Goal: Information Seeking & Learning: Learn about a topic

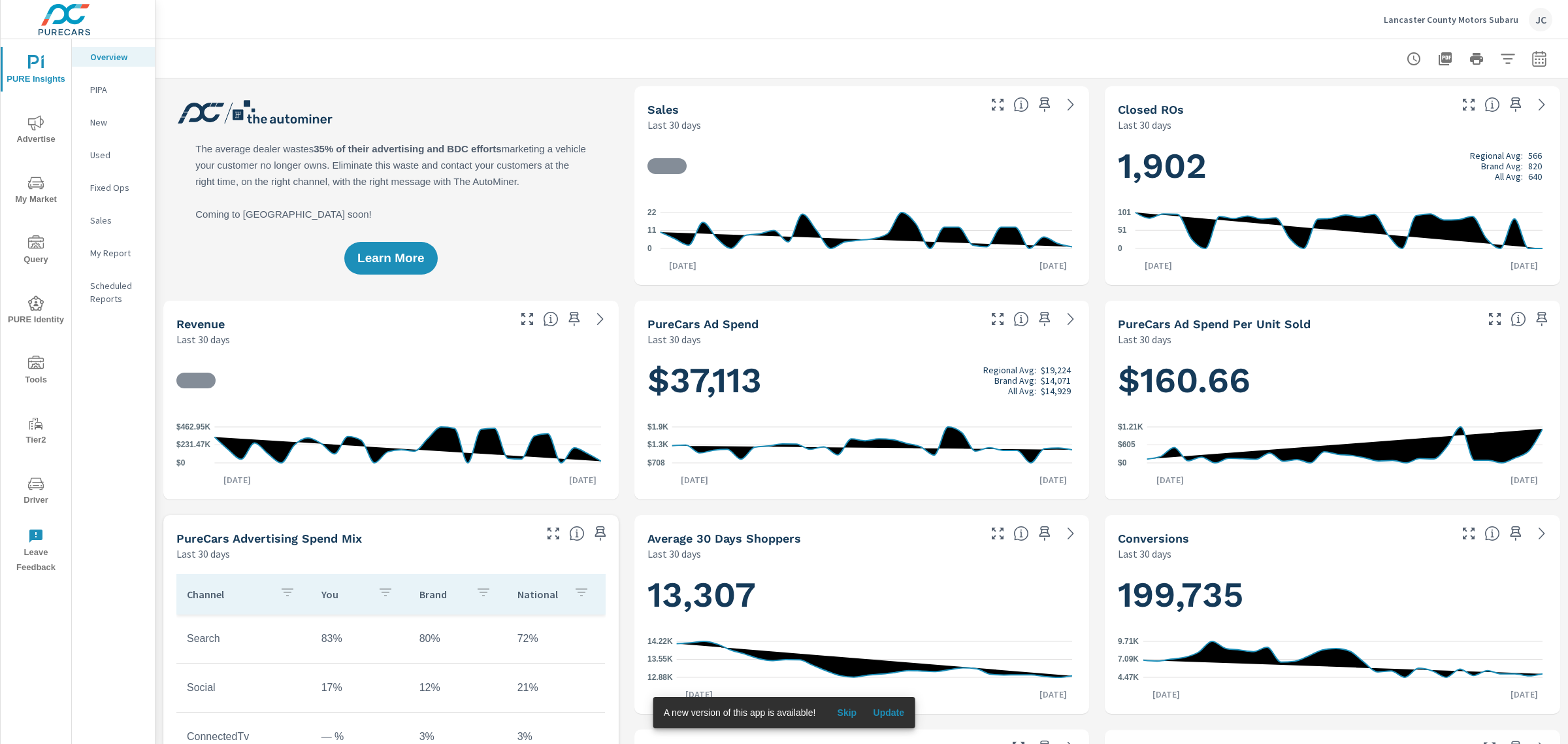
scroll to position [539, 0]
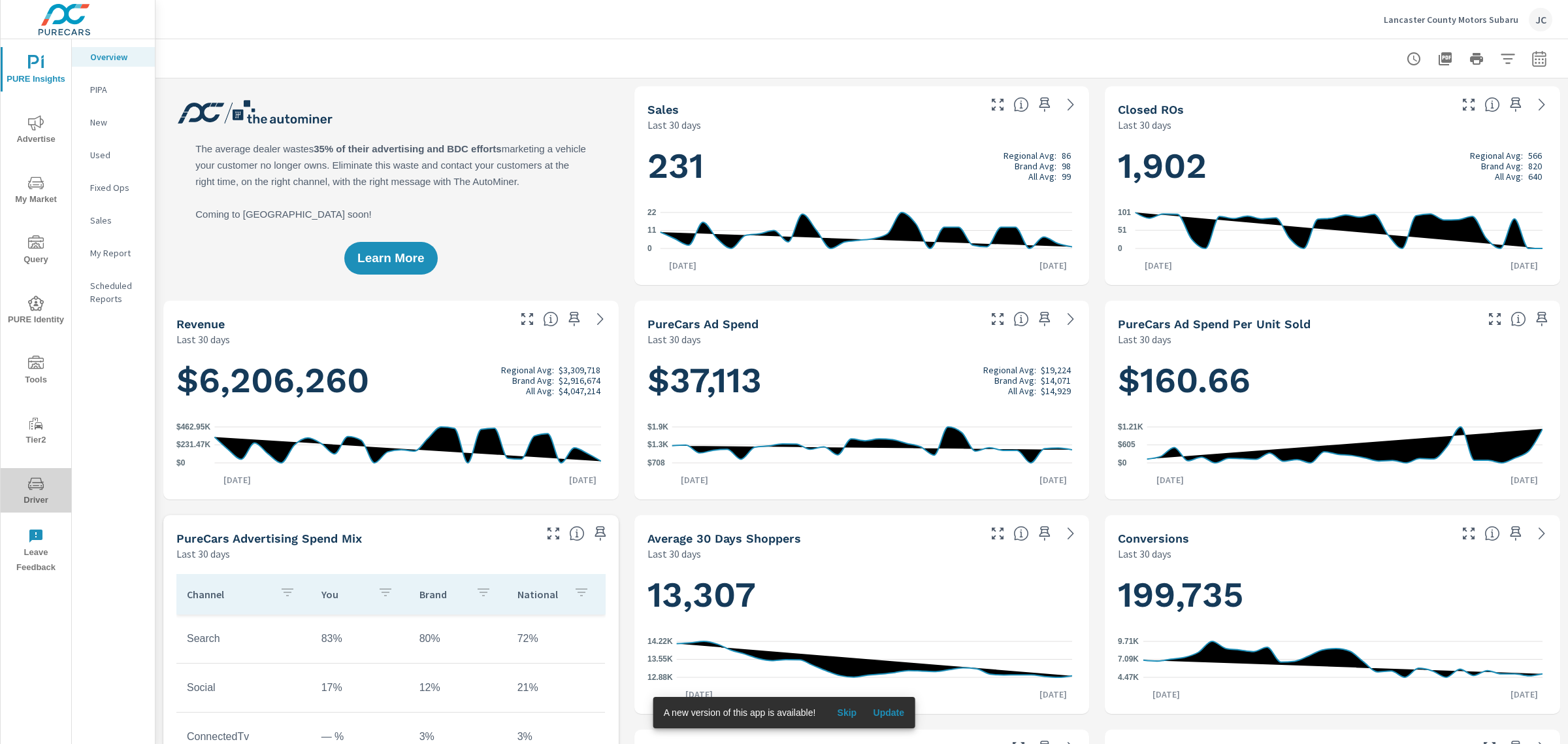
click at [43, 482] on icon "nav menu" at bounding box center [36, 483] width 16 height 13
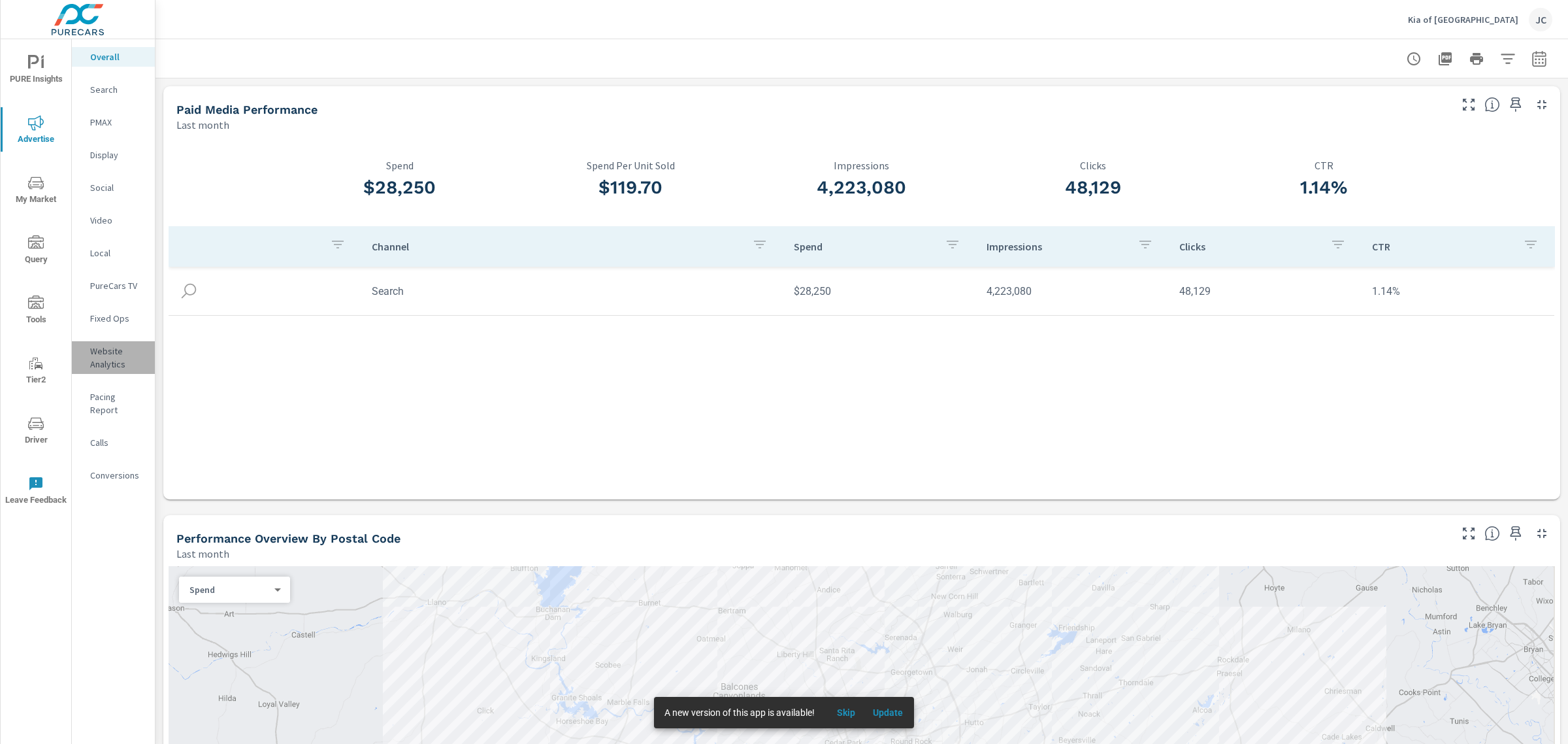
click at [109, 363] on p "Website Analytics" at bounding box center [117, 357] width 54 height 26
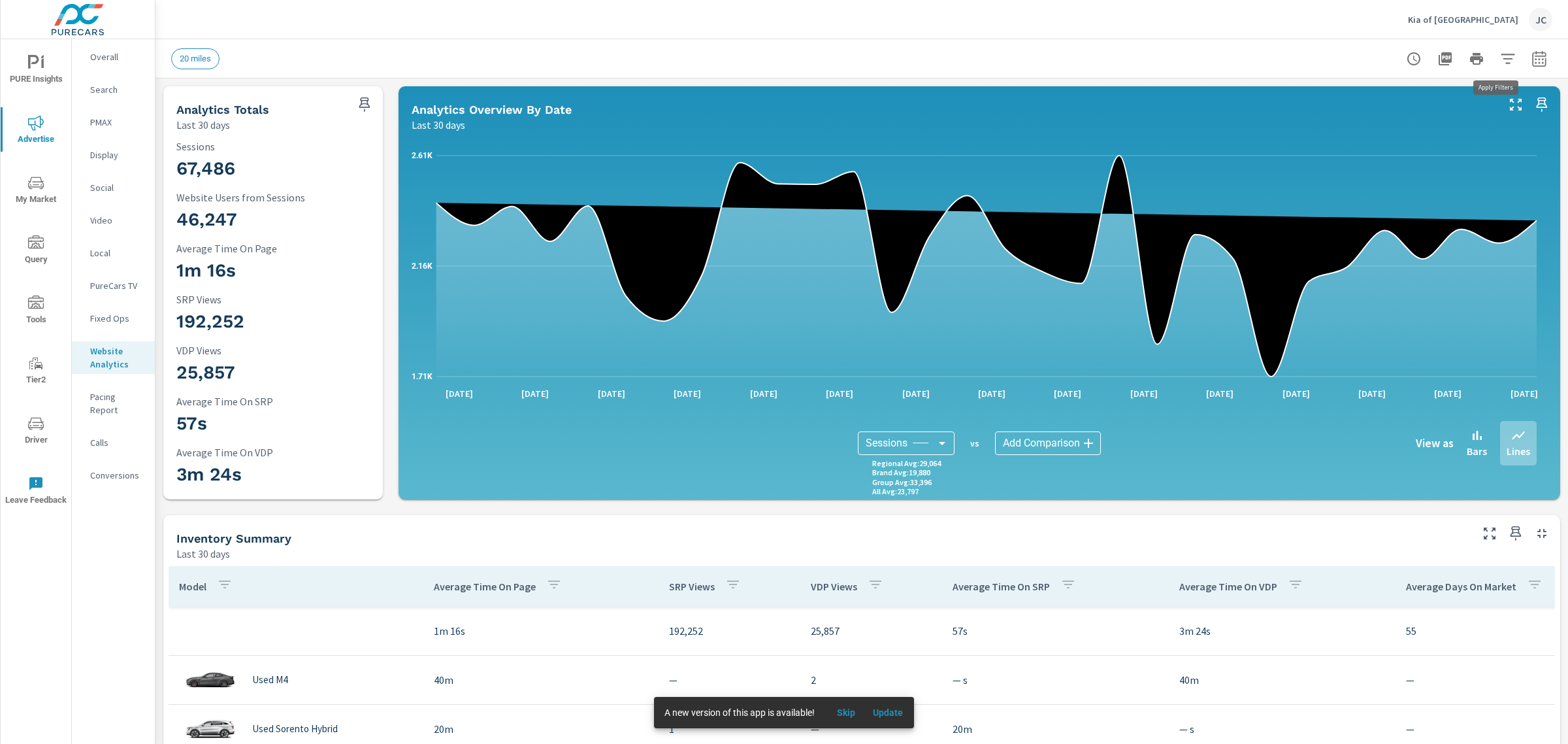
click at [1500, 60] on icon "button" at bounding box center [1508, 59] width 16 height 16
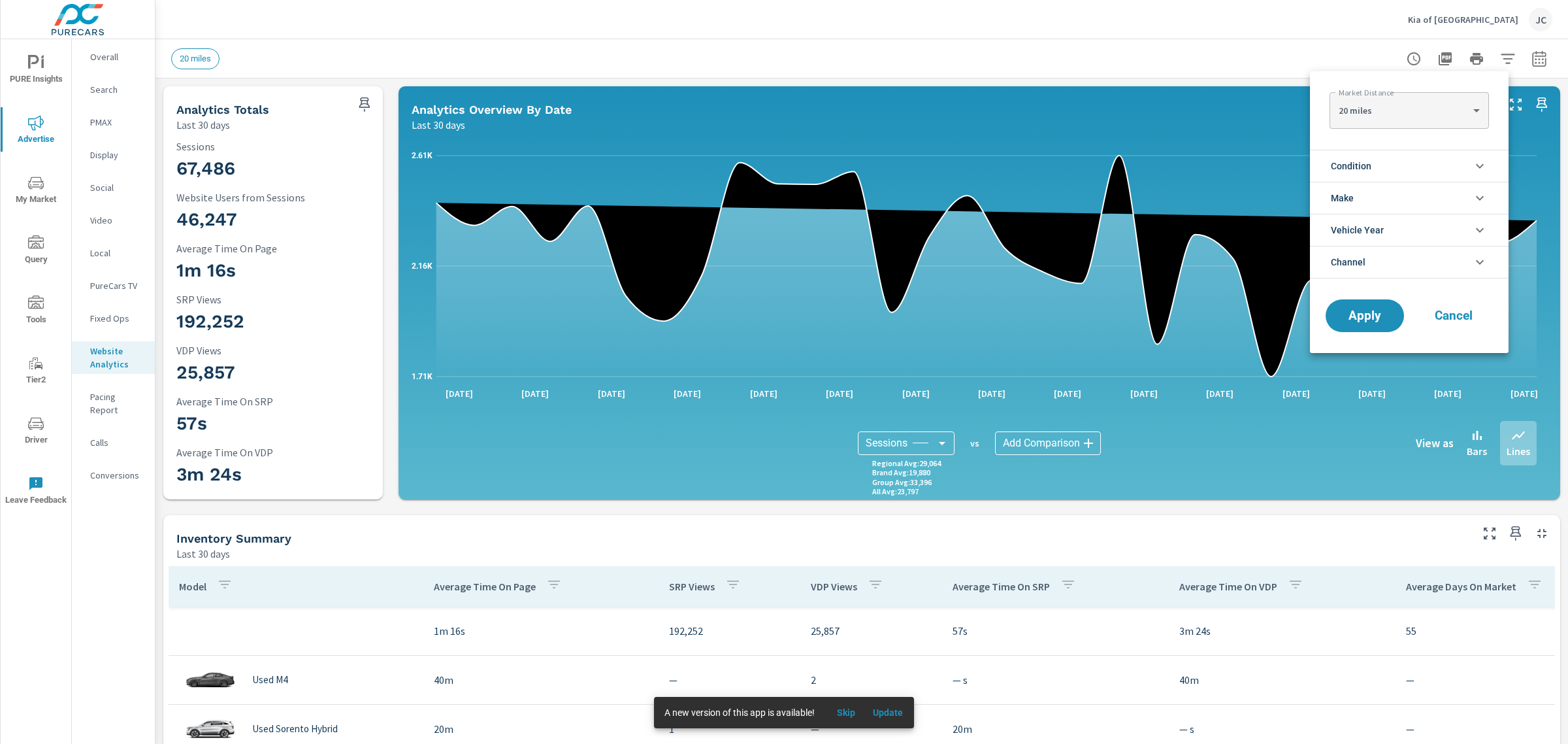
click at [1467, 155] on li "Condition" at bounding box center [1409, 165] width 199 height 32
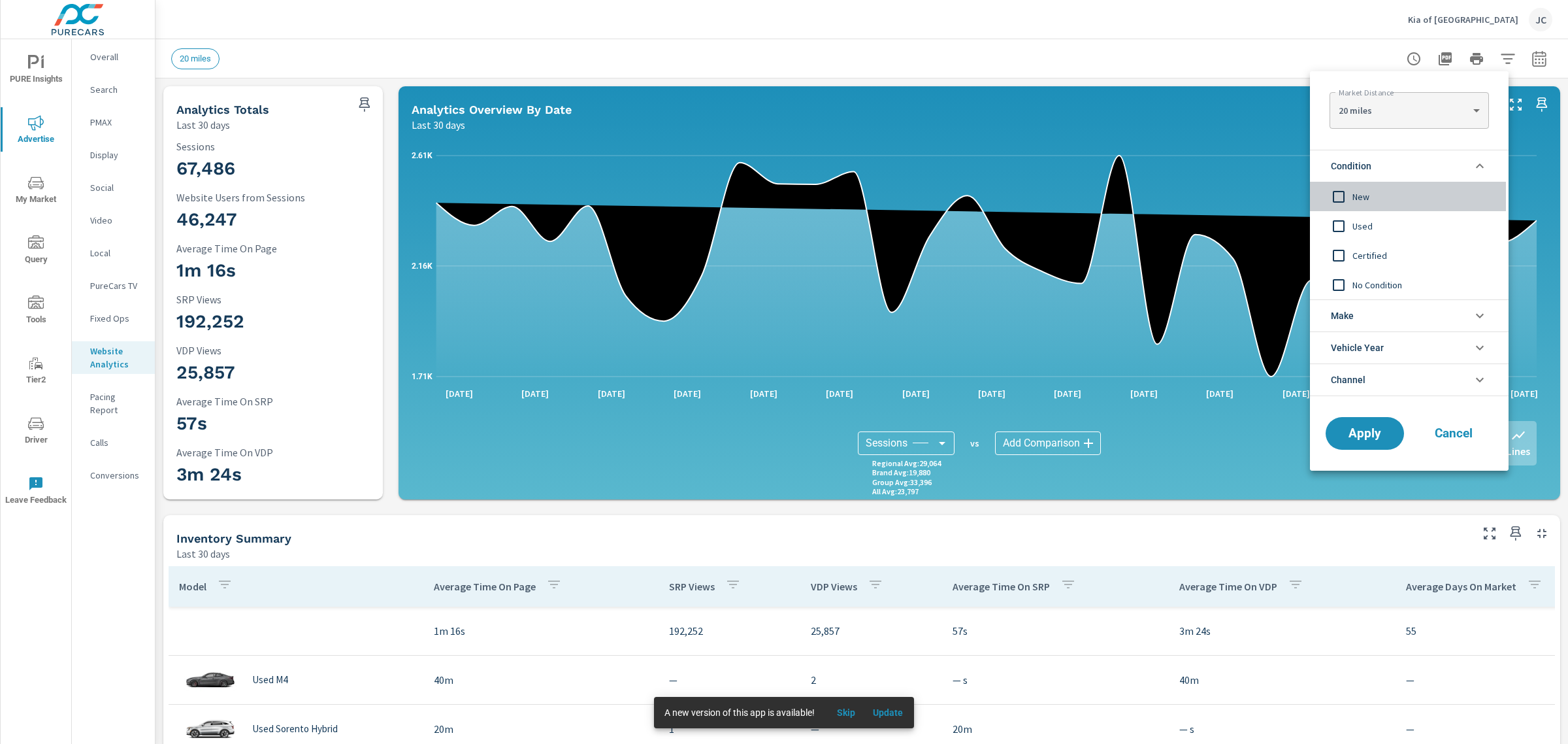
click at [1341, 200] on input "filter options" at bounding box center [1338, 196] width 27 height 27
click at [1344, 441] on button "Apply" at bounding box center [1365, 433] width 81 height 34
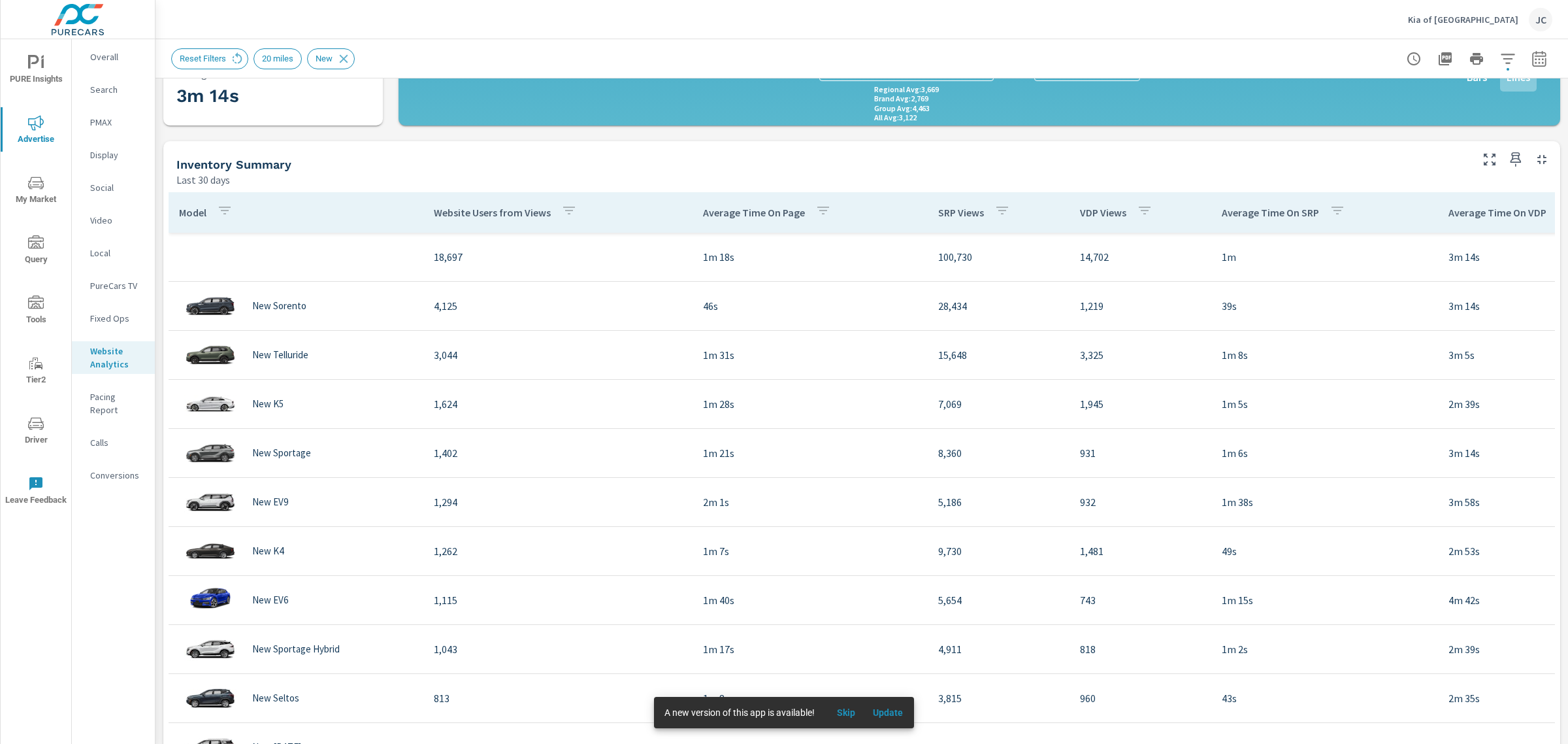
scroll to position [409, 0]
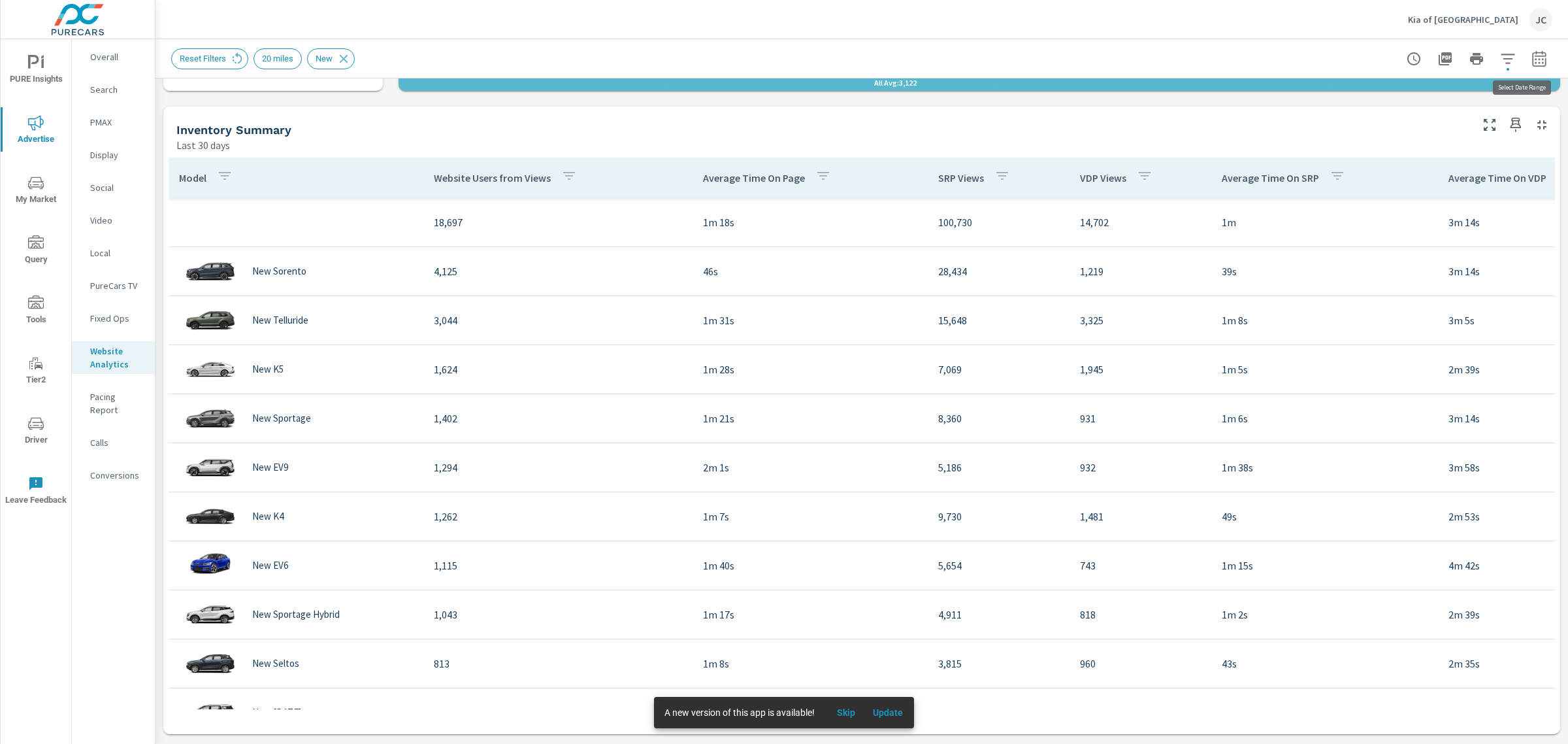
click at [1531, 51] on icon "button" at bounding box center [1539, 59] width 16 height 16
select select "Last 30 days"
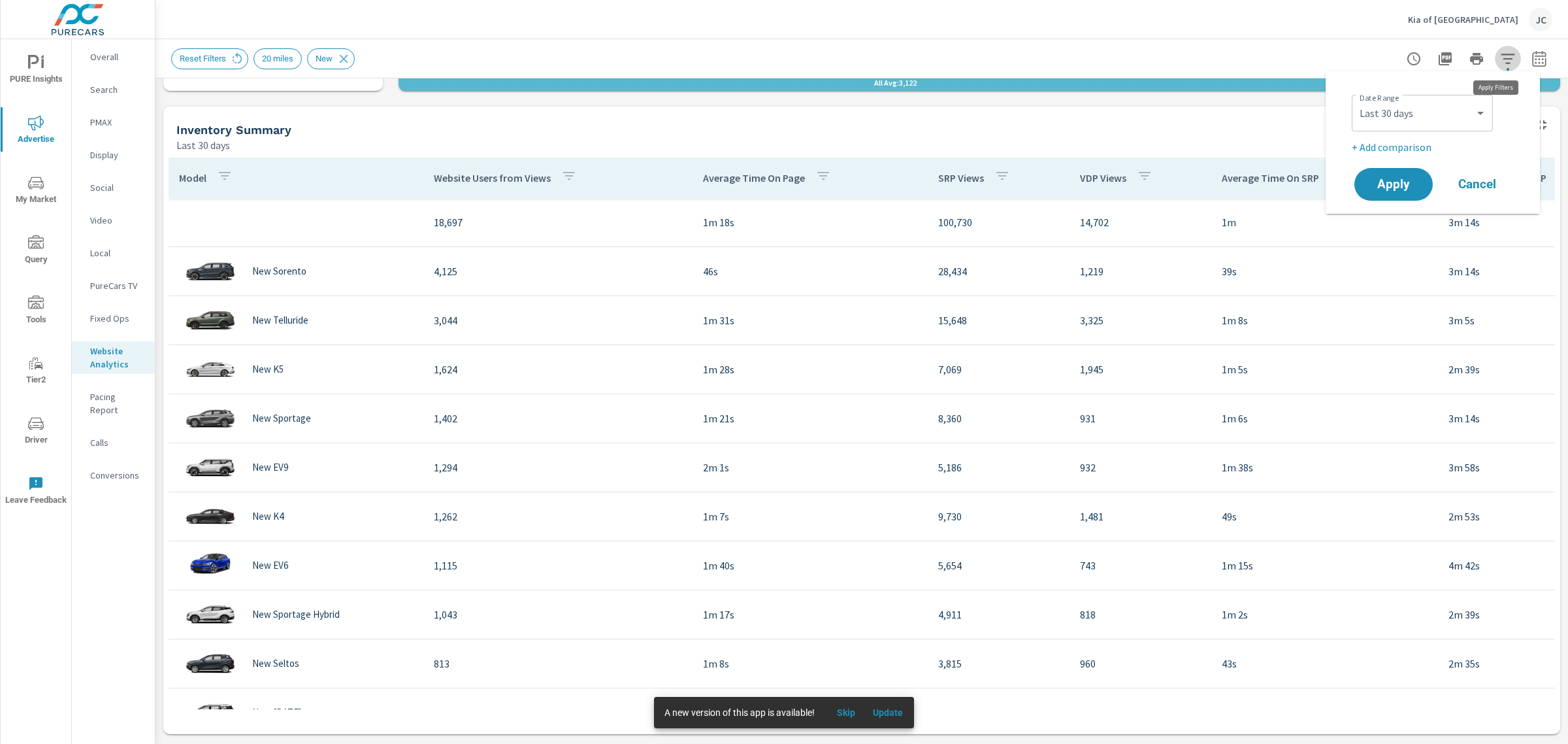
click at [1501, 53] on icon "button" at bounding box center [1507, 58] width 14 height 10
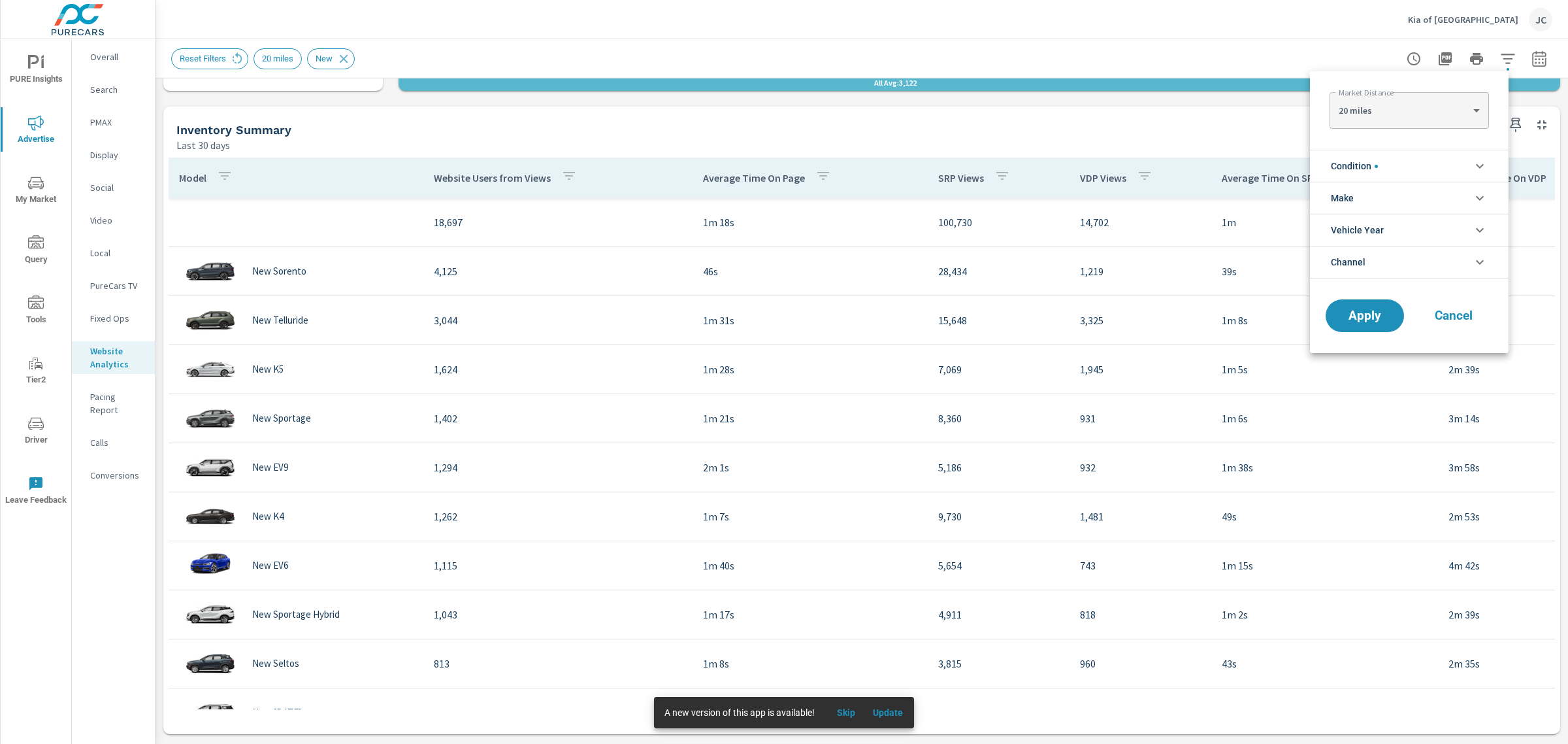
click at [1401, 259] on li "Channel" at bounding box center [1409, 262] width 199 height 33
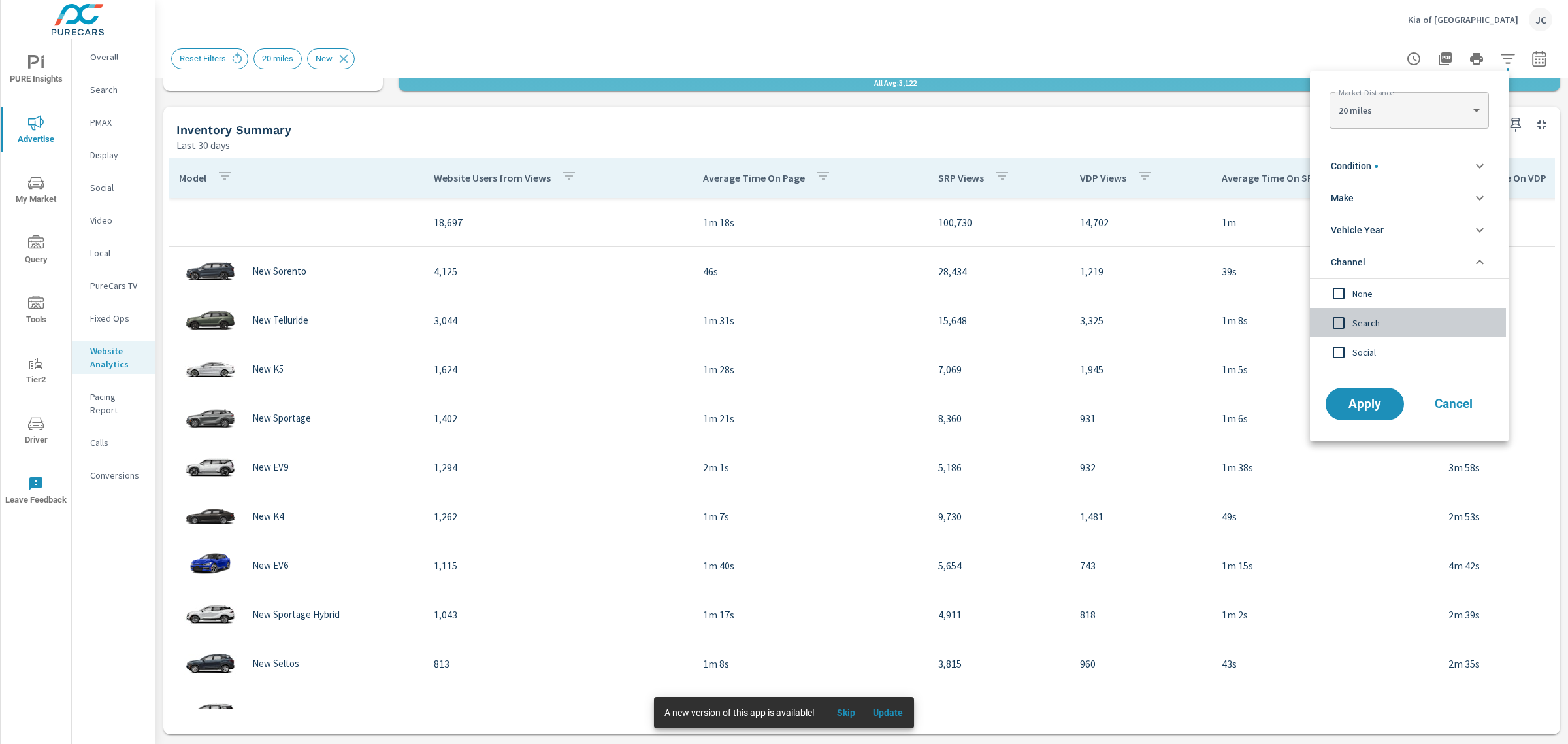
click at [1337, 321] on input "filter options" at bounding box center [1338, 323] width 27 height 27
click at [1349, 399] on span "Apply" at bounding box center [1365, 404] width 53 height 13
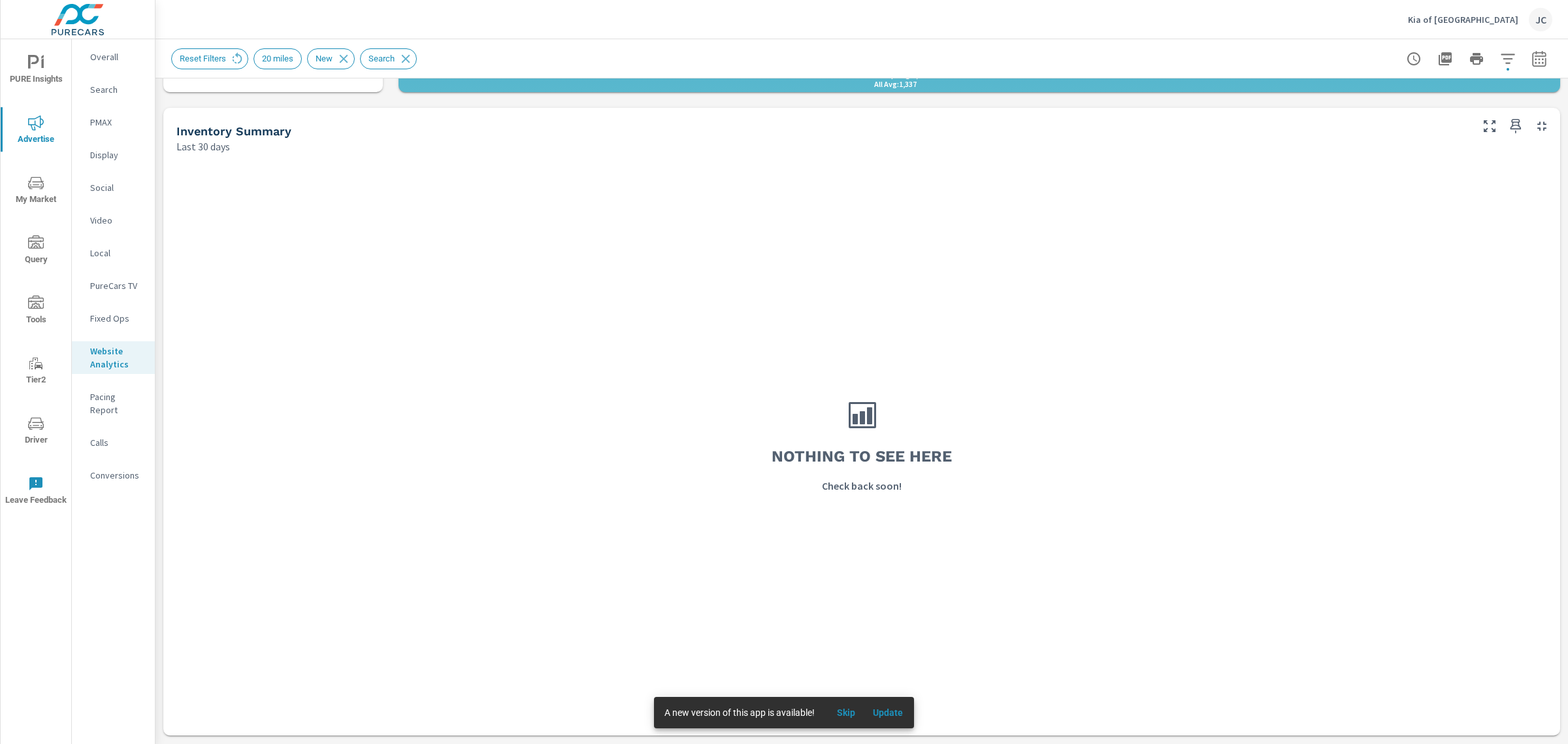
scroll to position [409, 0]
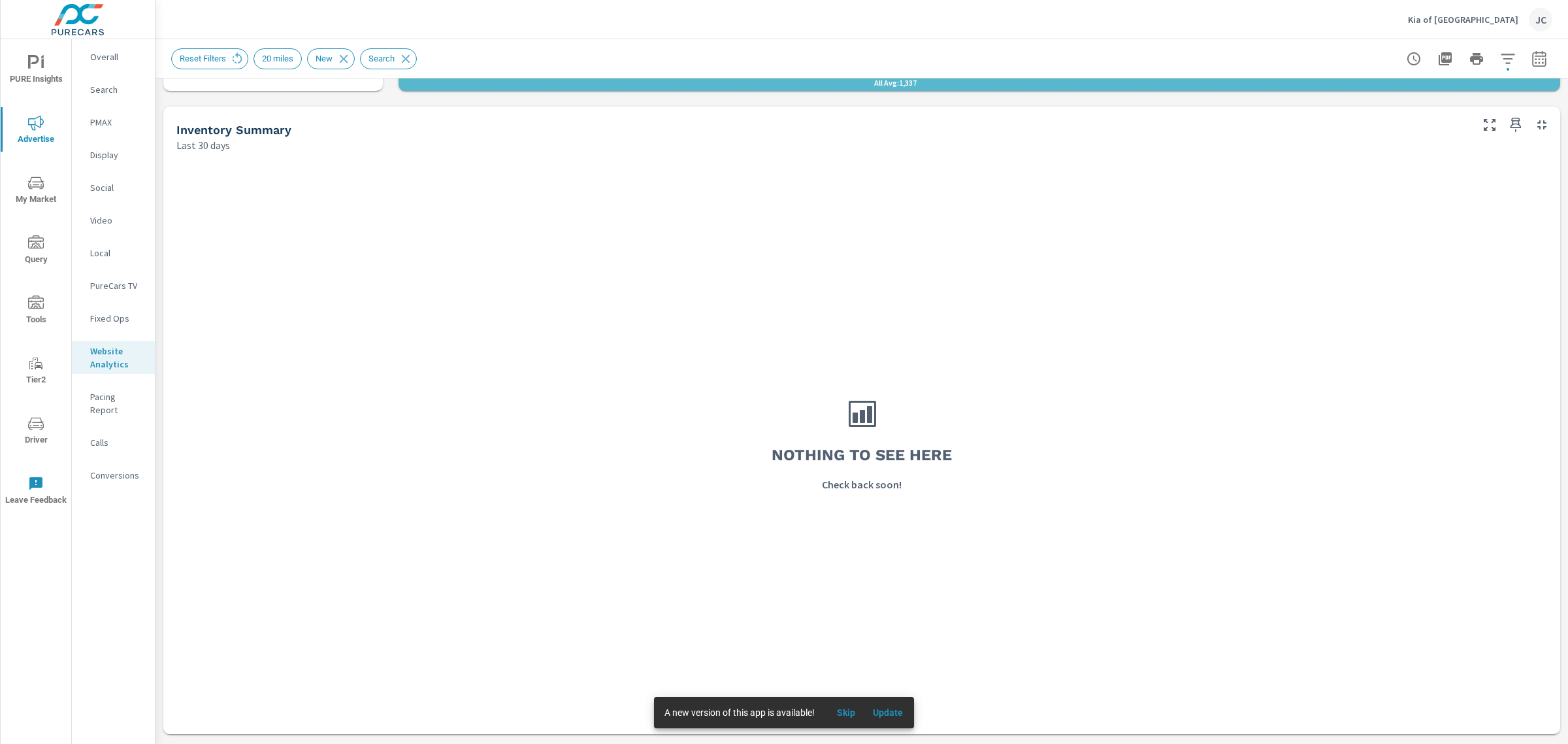
click at [876, 711] on span "Update" at bounding box center [888, 713] width 31 height 12
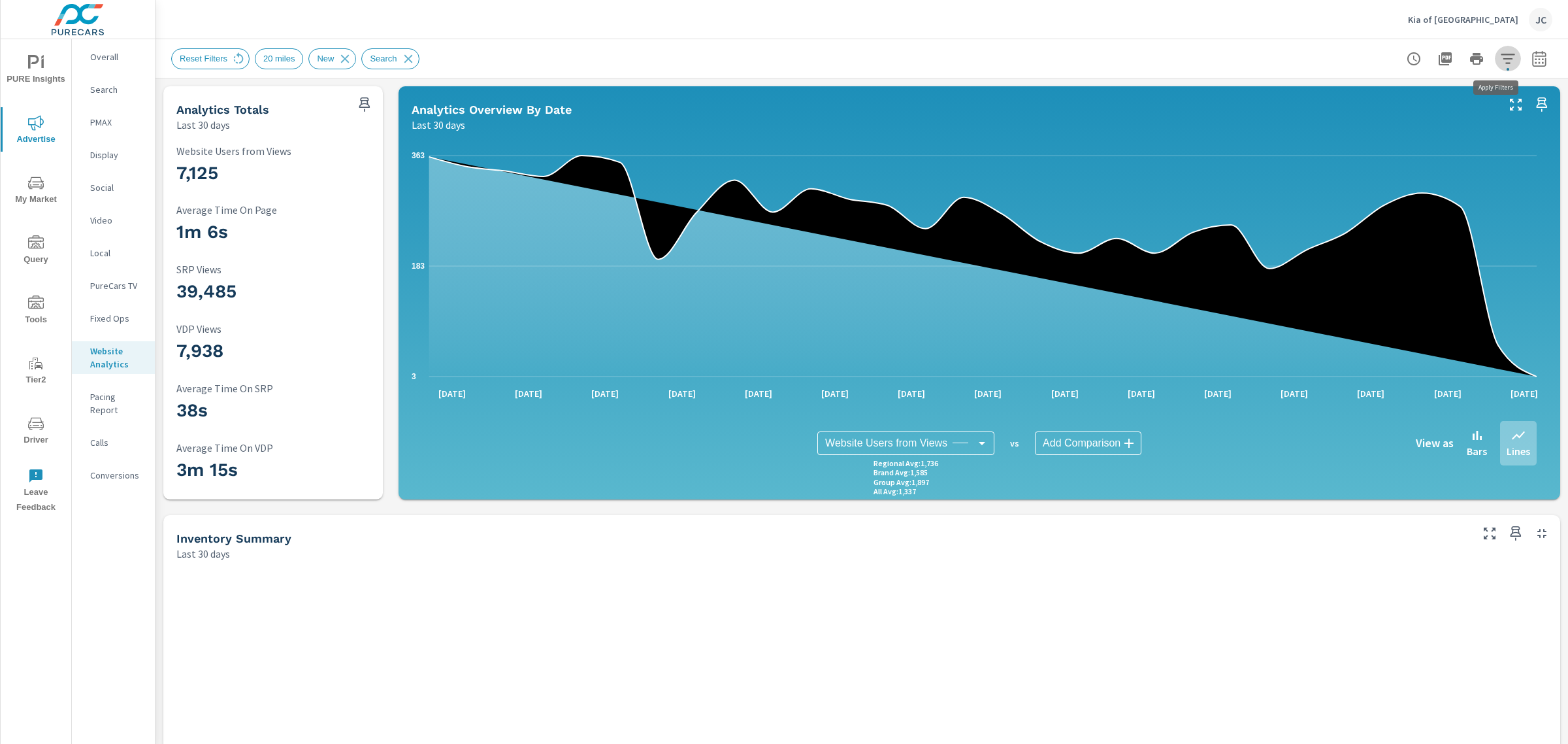
click at [1500, 59] on icon "button" at bounding box center [1508, 59] width 16 height 16
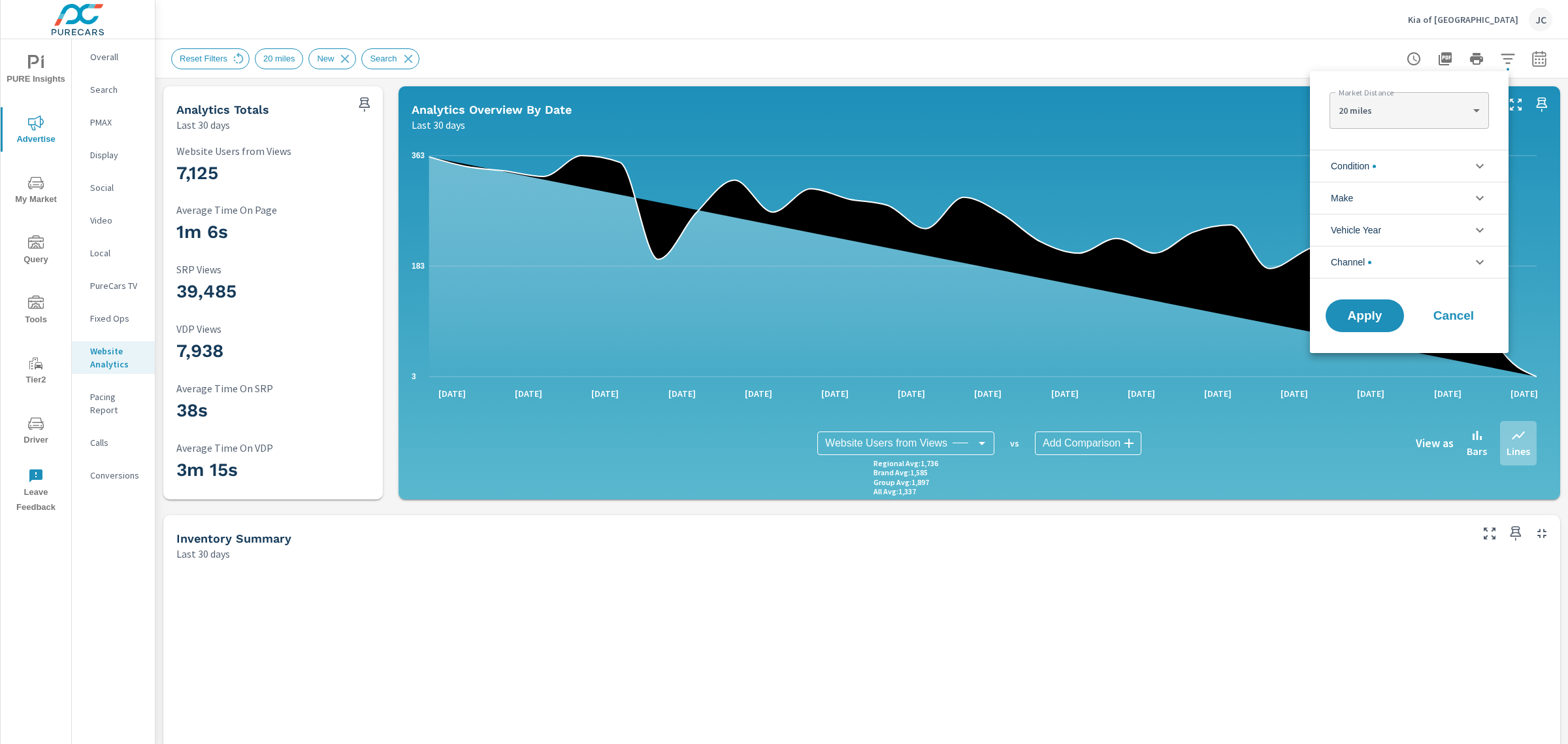
scroll to position [29, 0]
click at [1457, 171] on li "Condition" at bounding box center [1409, 165] width 199 height 32
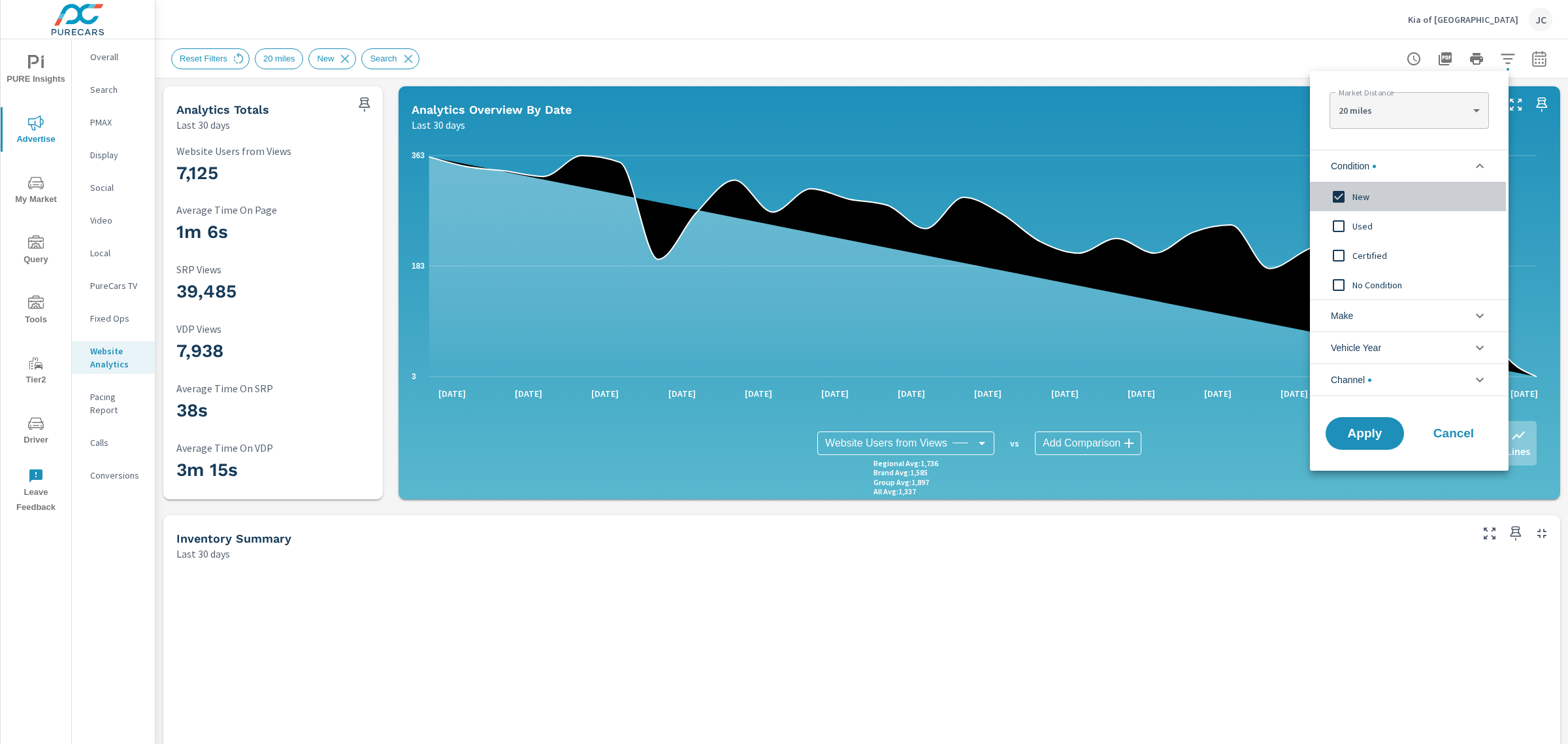
click at [1339, 203] on input "filter options" at bounding box center [1338, 196] width 27 height 27
click at [1347, 433] on span "Apply" at bounding box center [1365, 433] width 53 height 13
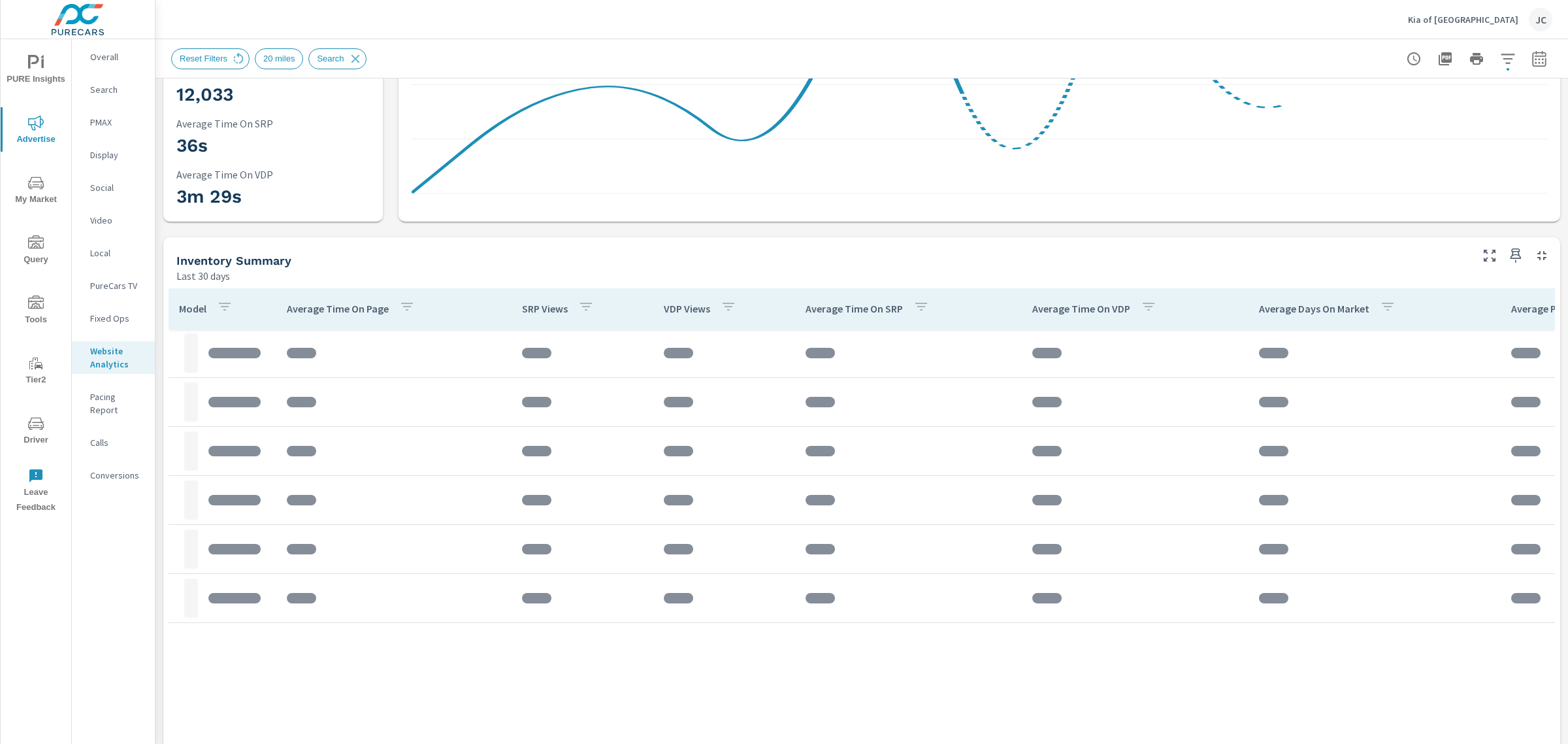
scroll to position [245, 0]
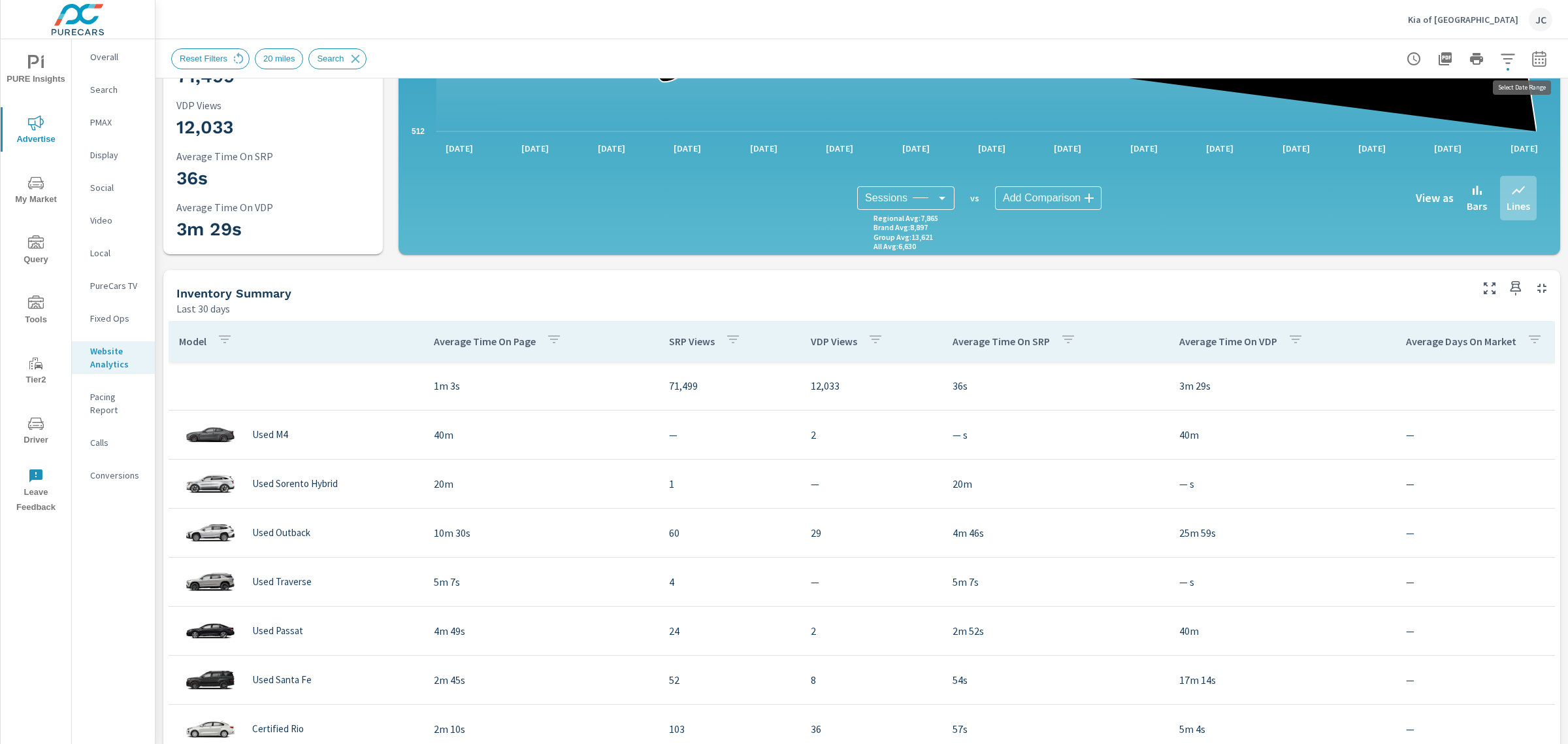
click at [1531, 51] on icon "button" at bounding box center [1539, 59] width 16 height 16
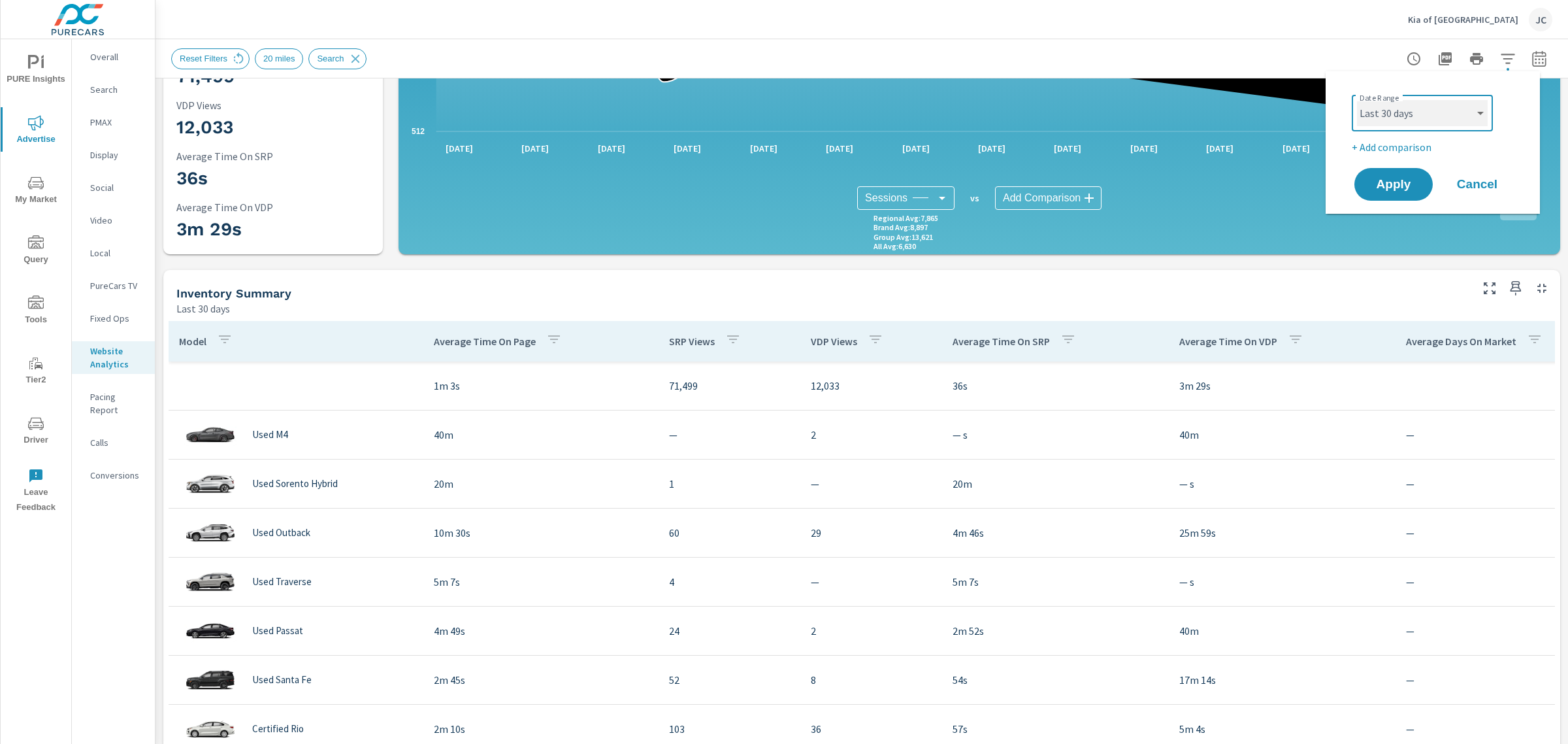
click at [1450, 112] on select "Custom Yesterday Last week Last 7 days Last 14 days Last 30 days Last 45 days L…" at bounding box center [1422, 113] width 131 height 26
select select "Last month"
click at [1357, 100] on select "Custom Yesterday Last week Last 7 days Last 14 days Last 30 days Last 45 days L…" at bounding box center [1422, 113] width 131 height 26
click at [1398, 150] on p "+ Add comparison" at bounding box center [1435, 147] width 167 height 16
select select "Previous period"
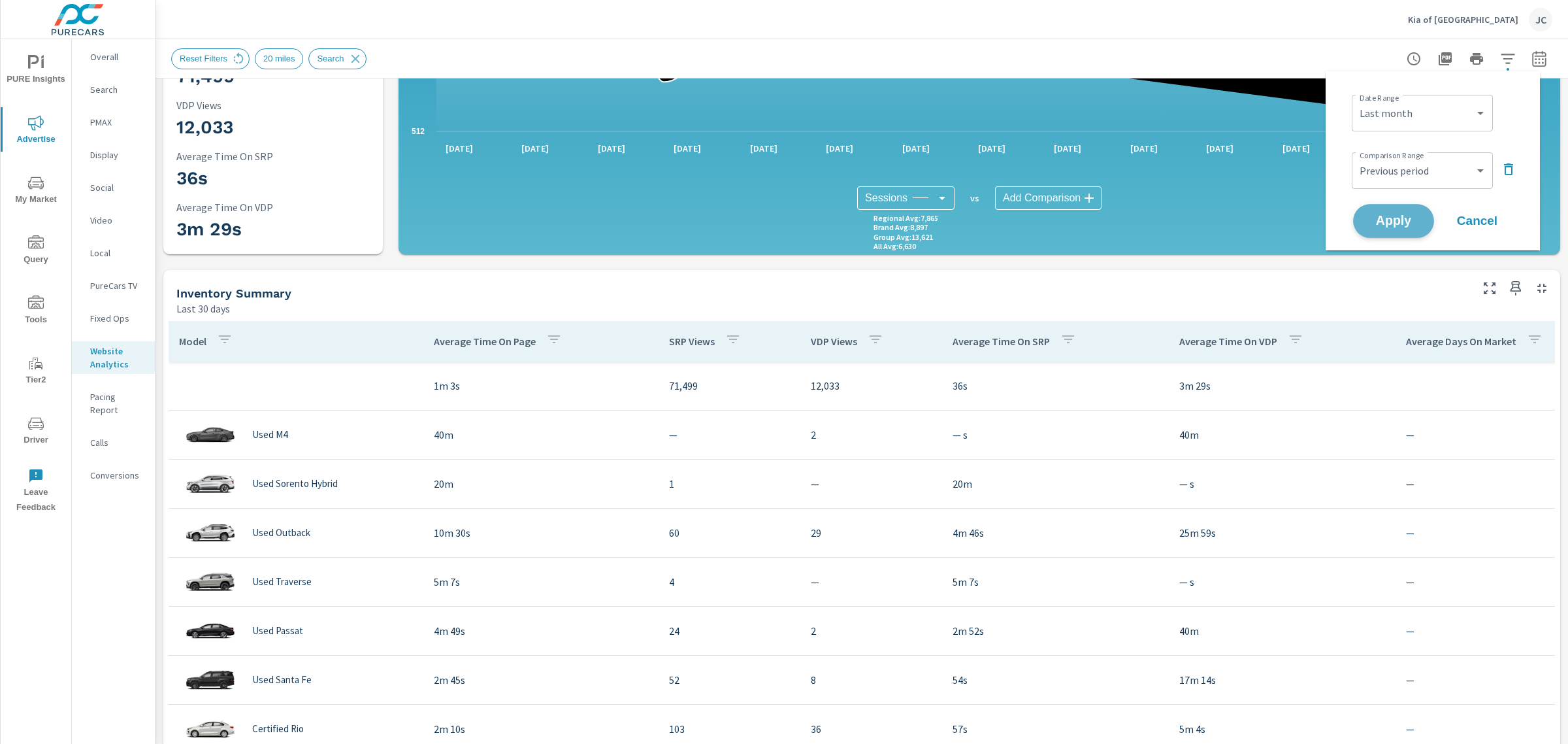
click at [1393, 215] on span "Apply" at bounding box center [1393, 221] width 53 height 13
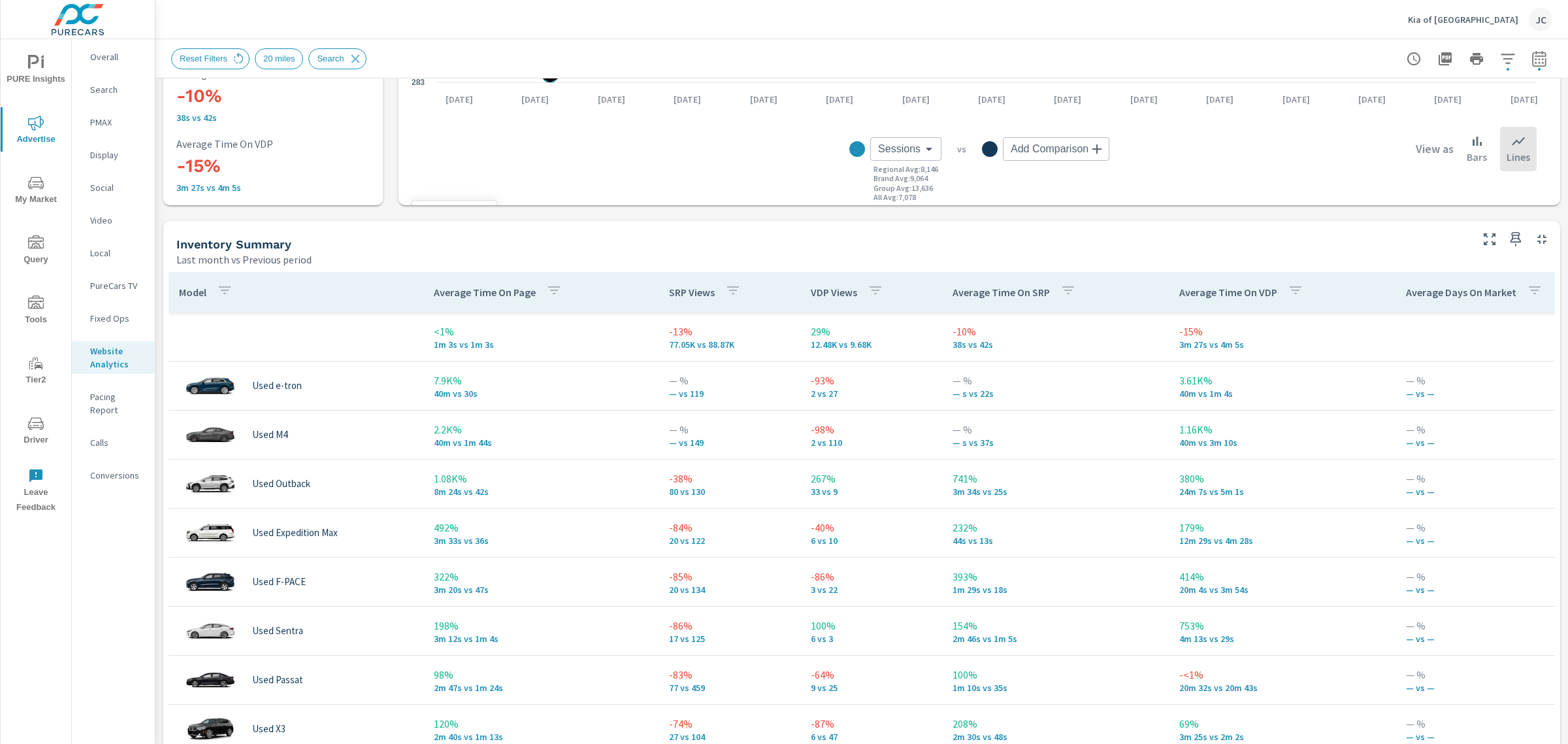
scroll to position [490, 0]
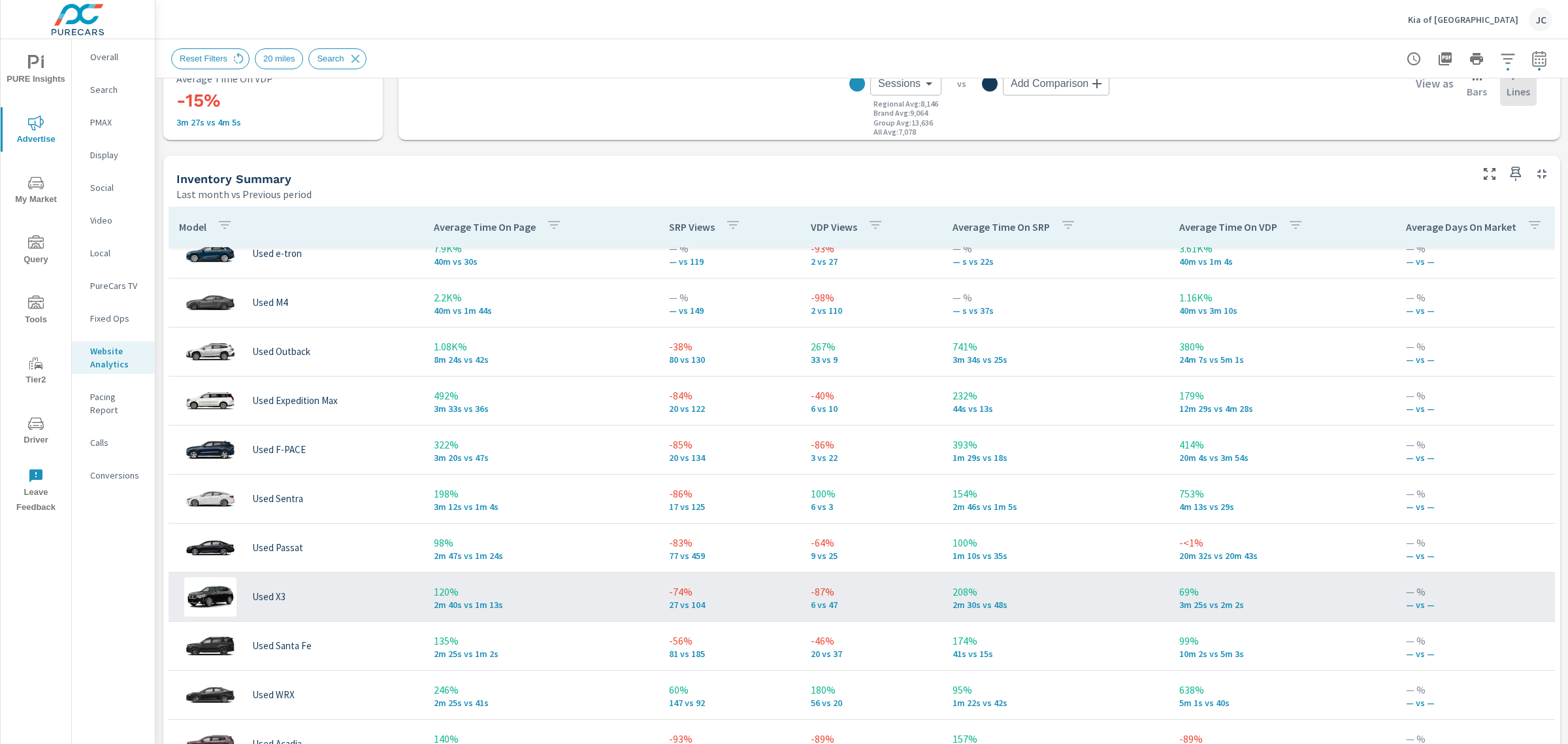
scroll to position [163, 0]
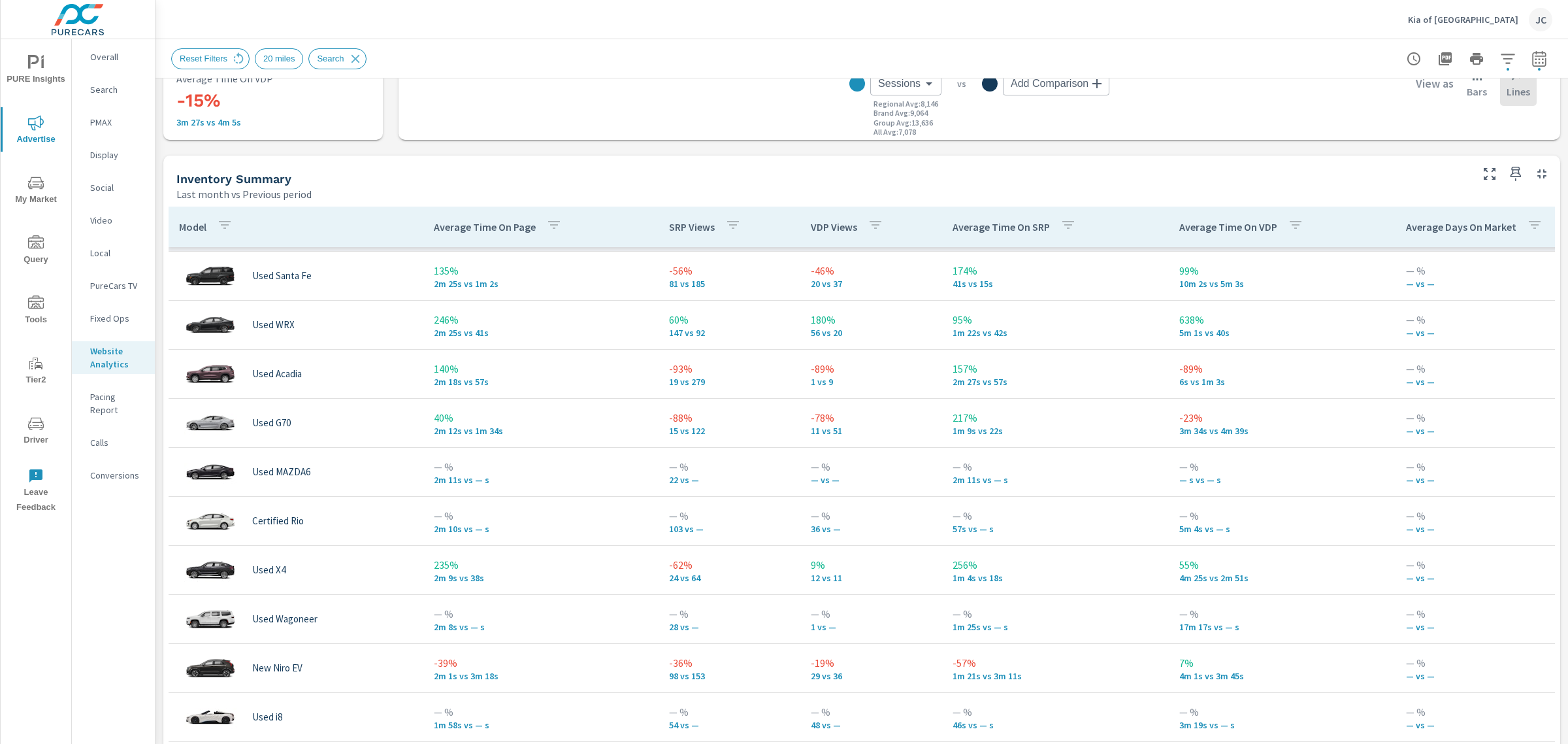
scroll to position [490, 0]
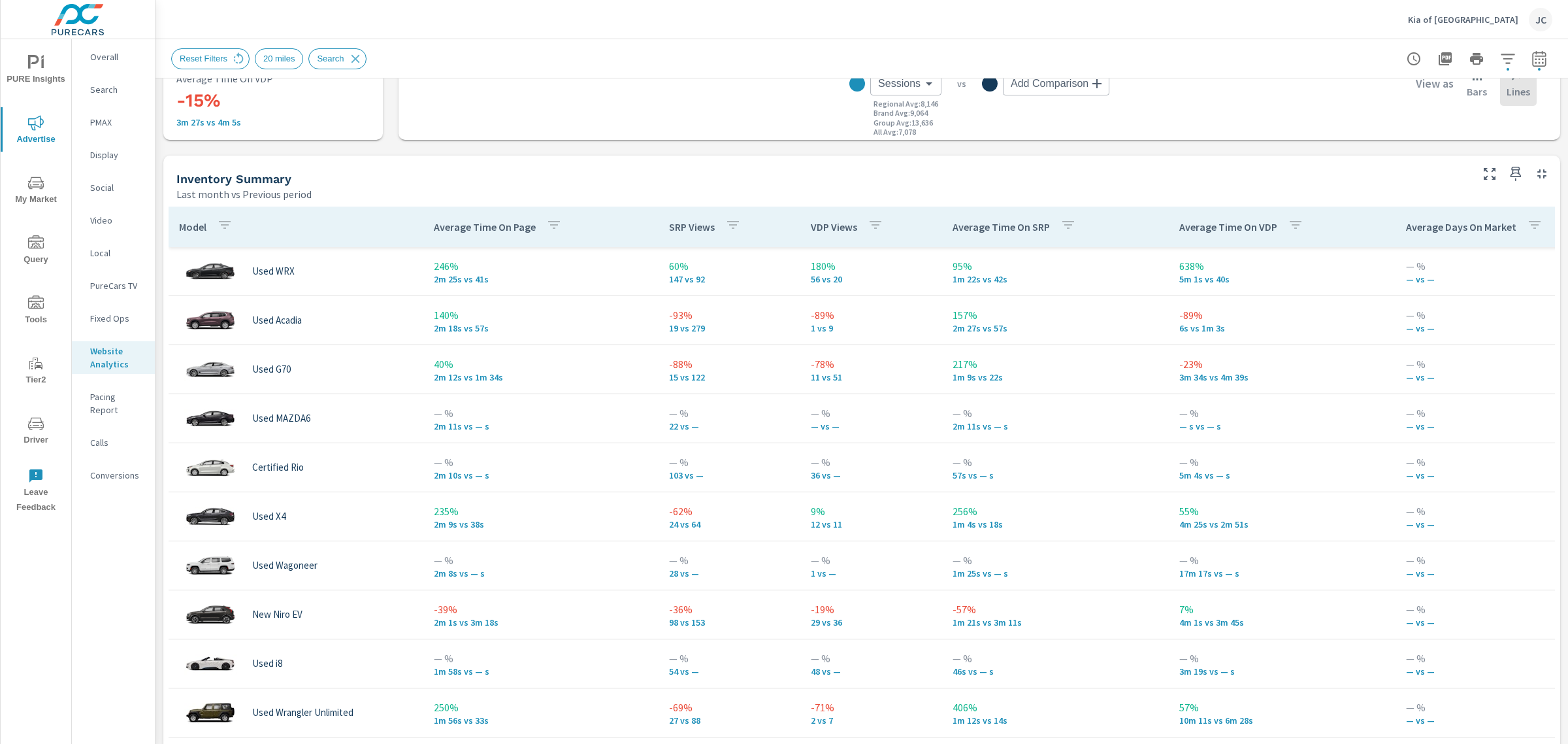
scroll to position [653, 0]
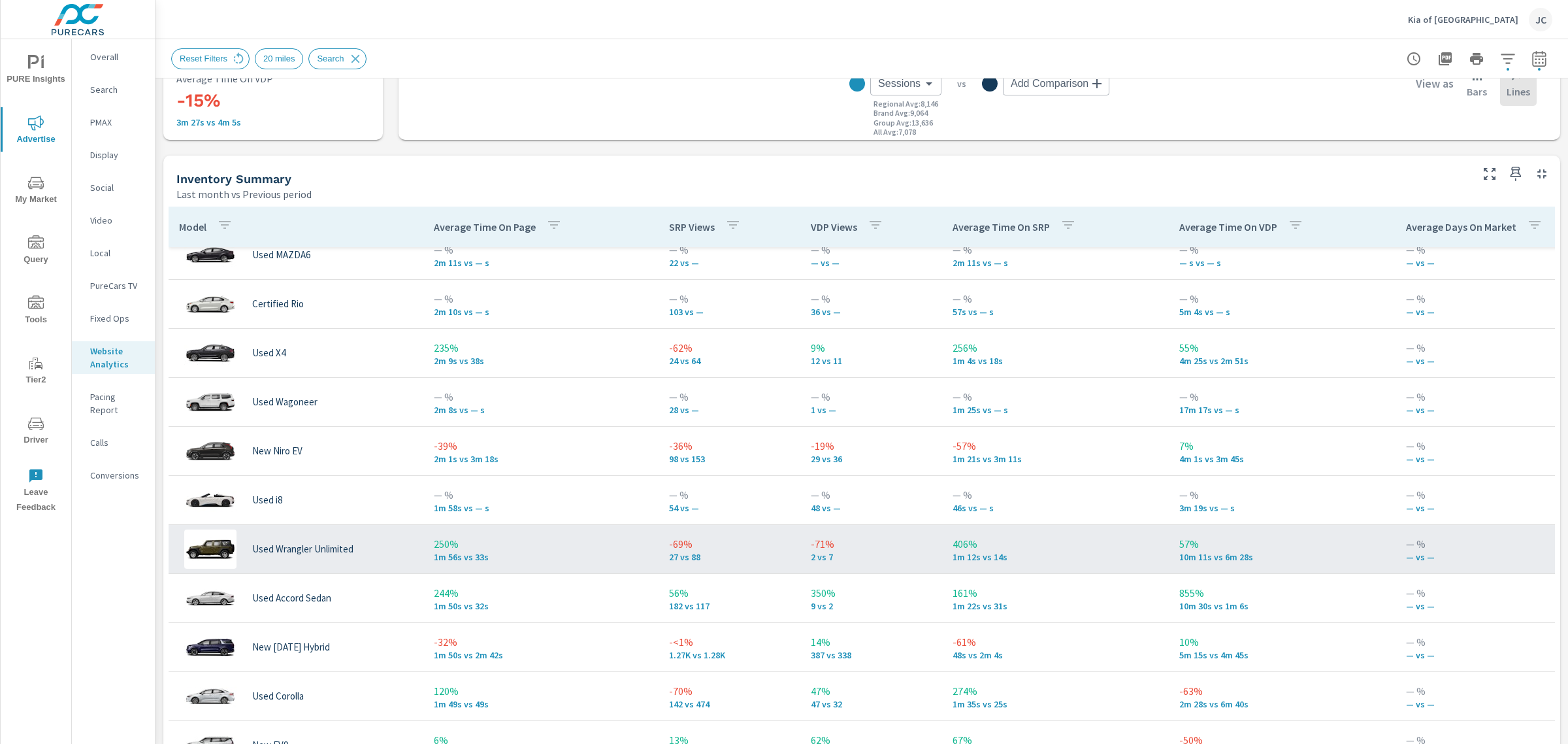
scroll to position [899, 0]
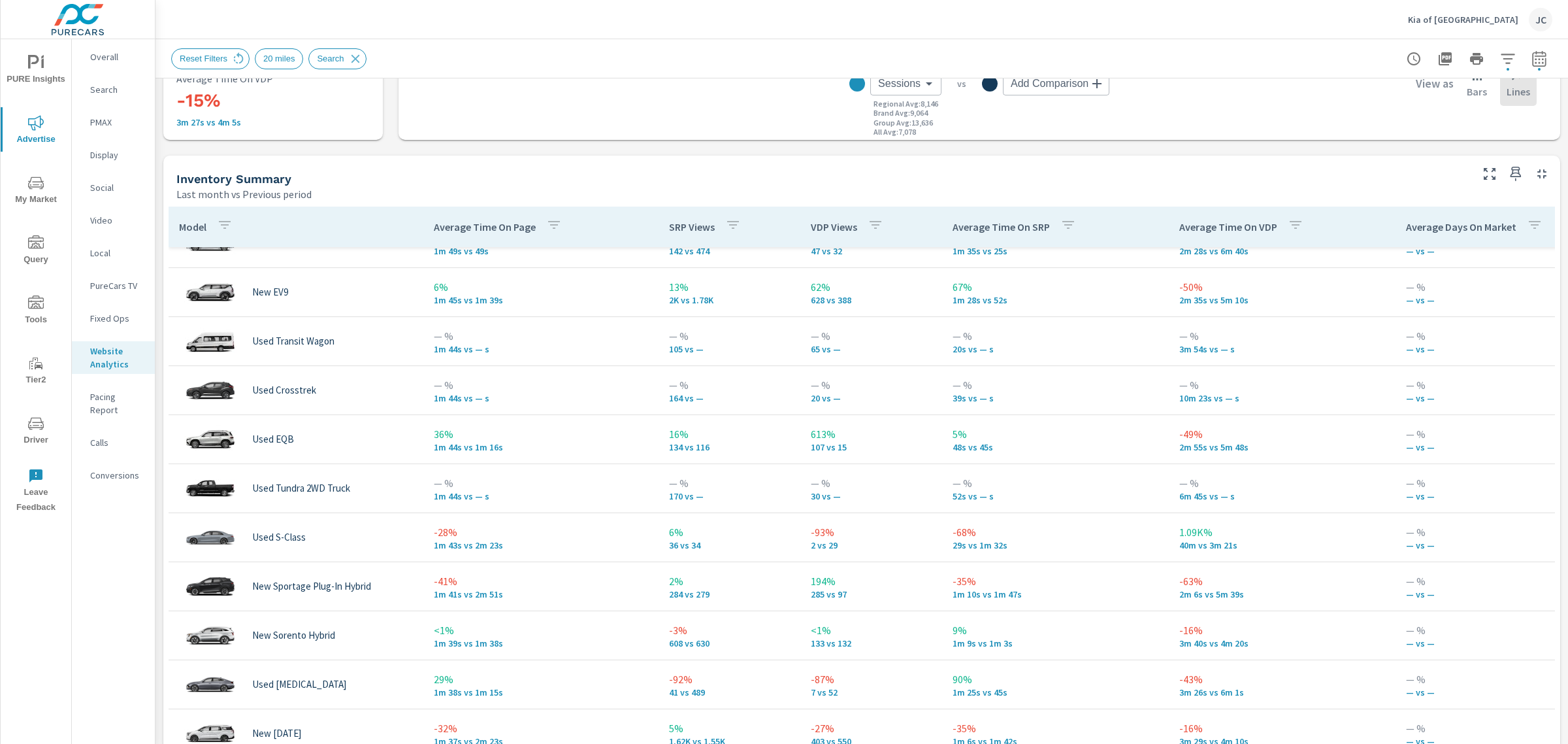
scroll to position [1225, 0]
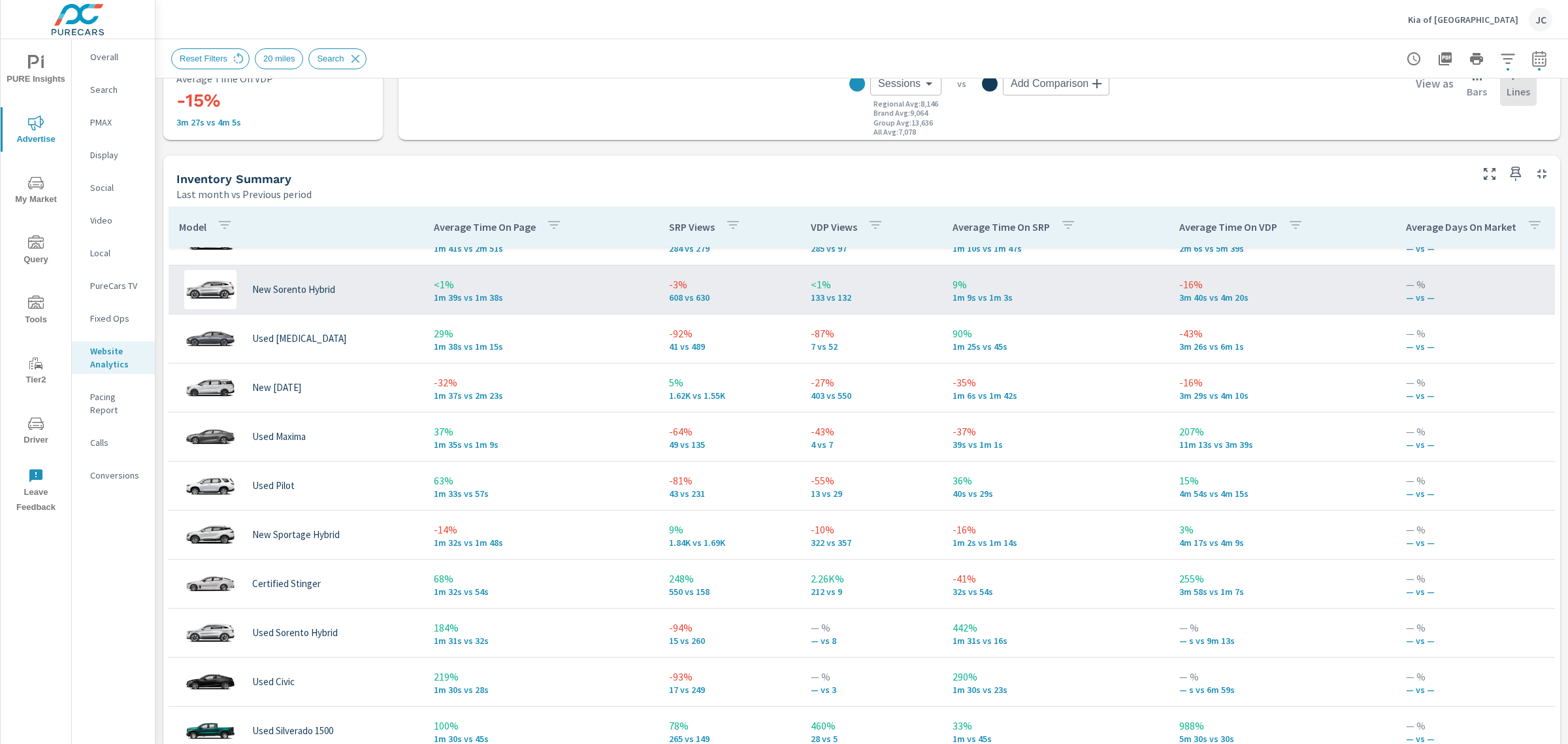
scroll to position [1471, 0]
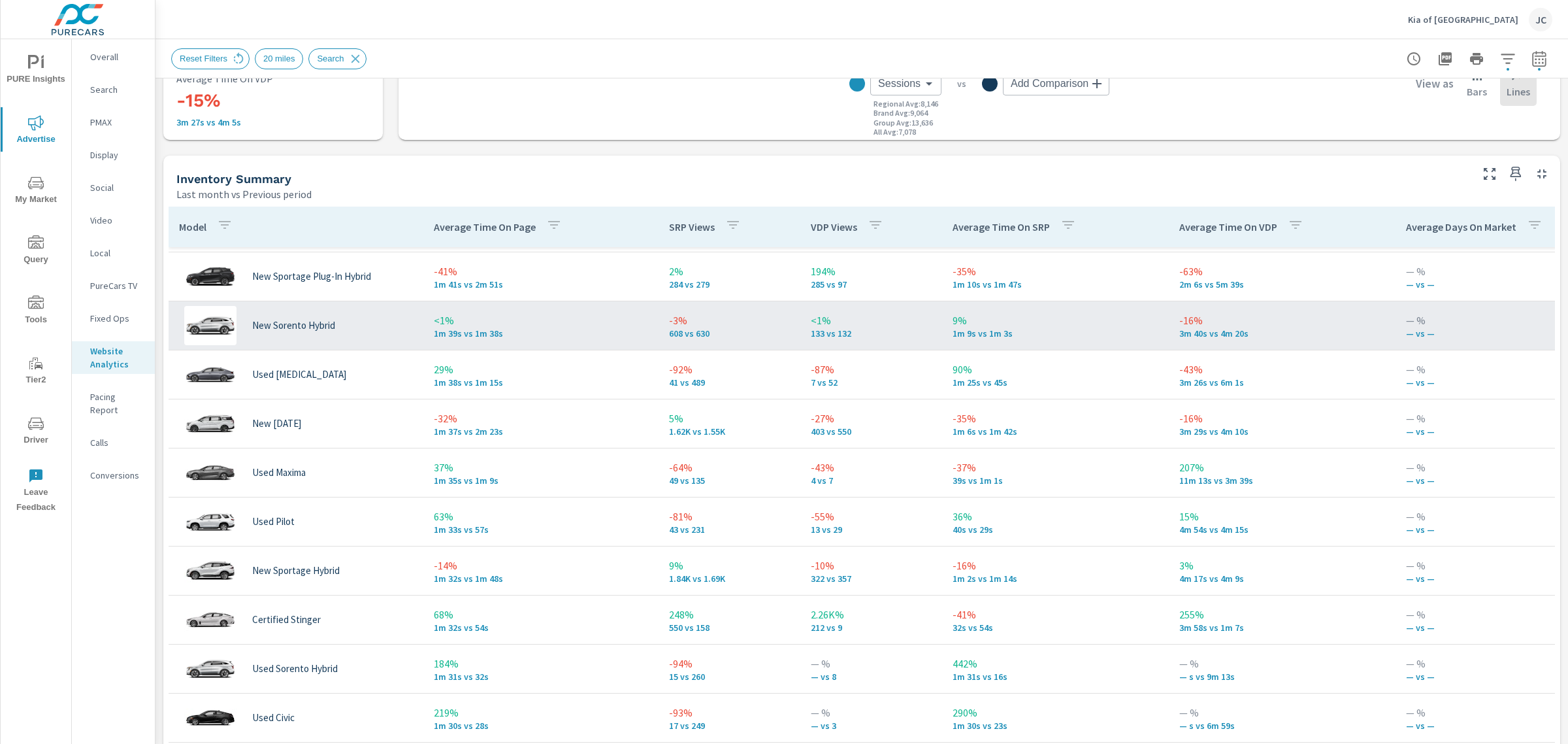
scroll to position [1307, 0]
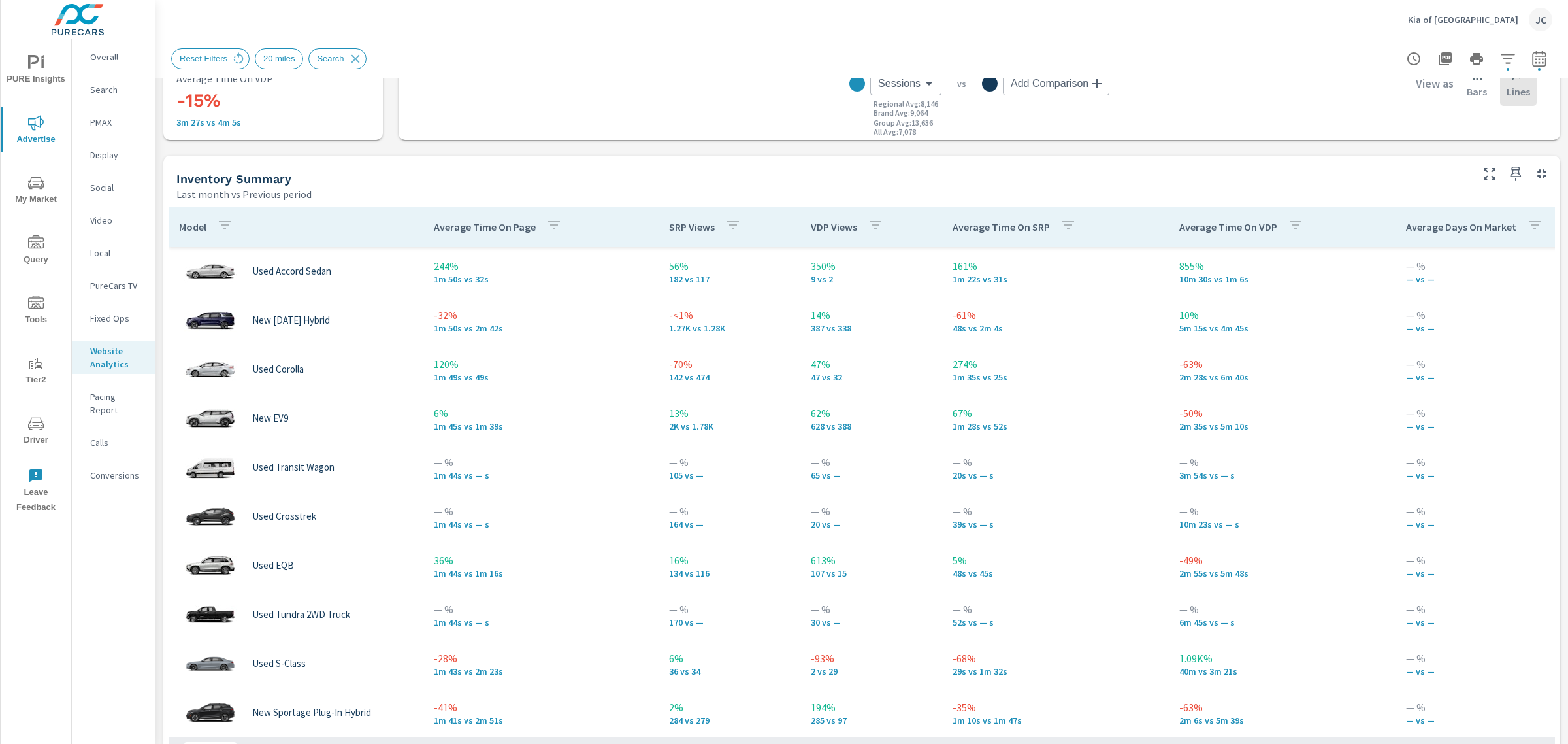
scroll to position [817, 0]
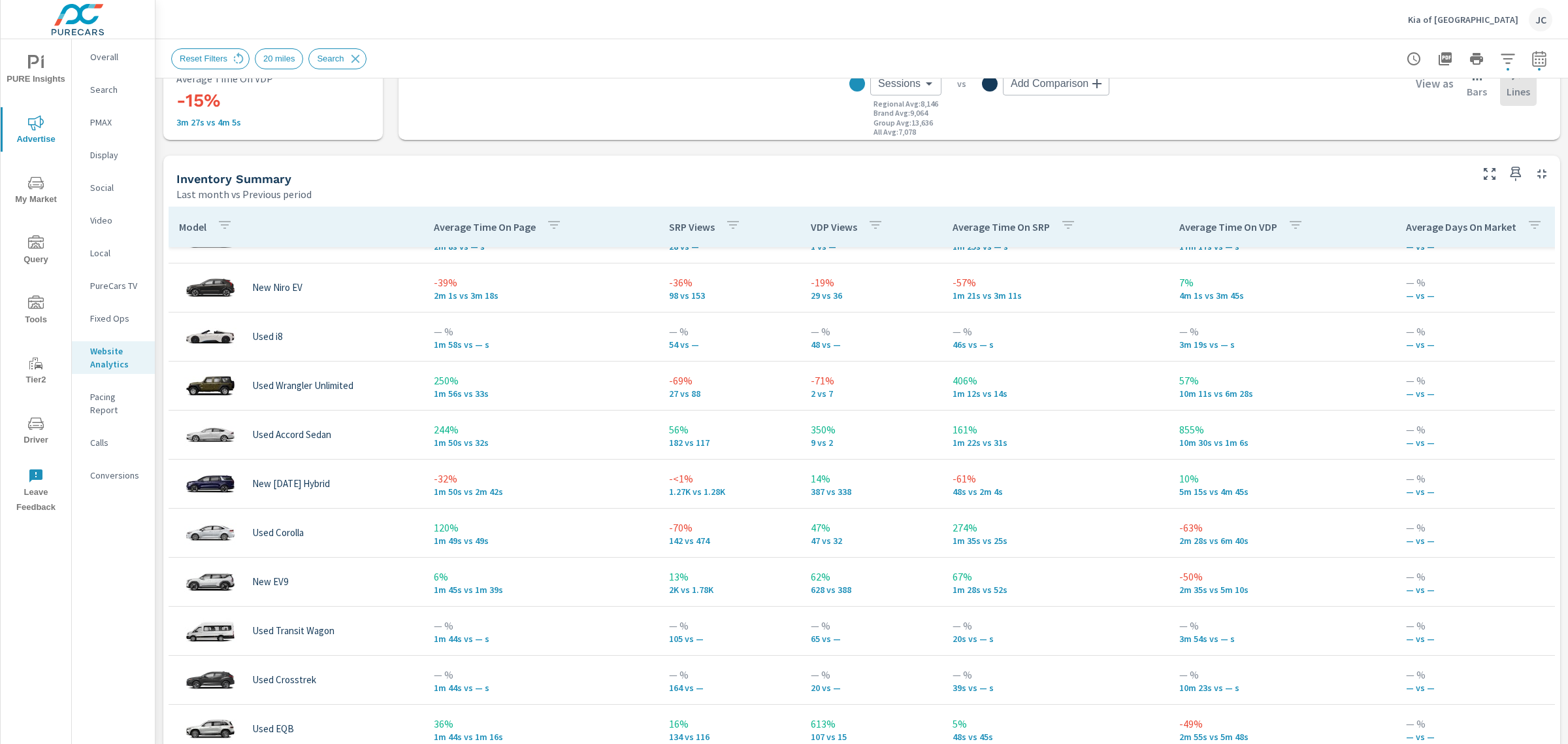
scroll to position [490, 0]
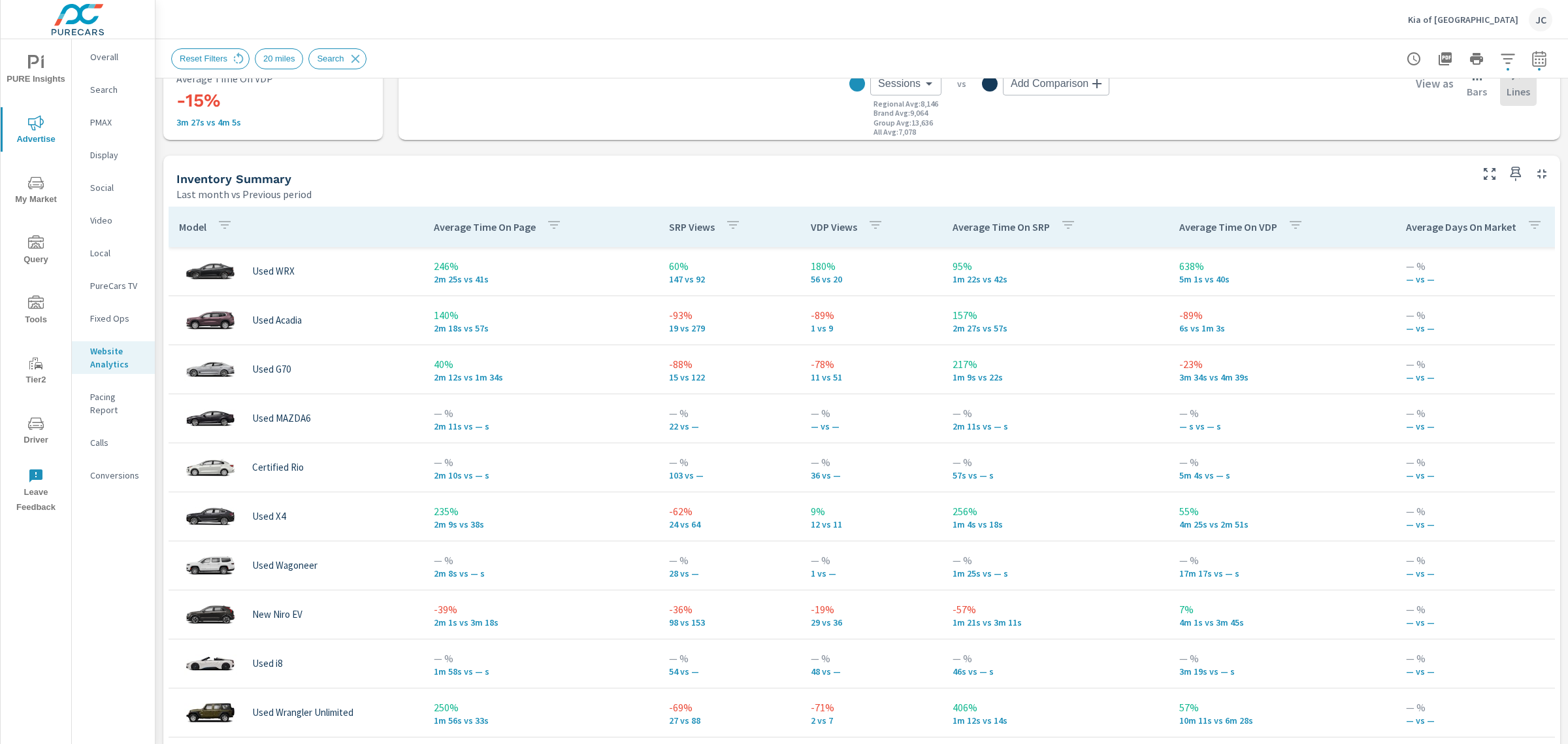
scroll to position [245, 0]
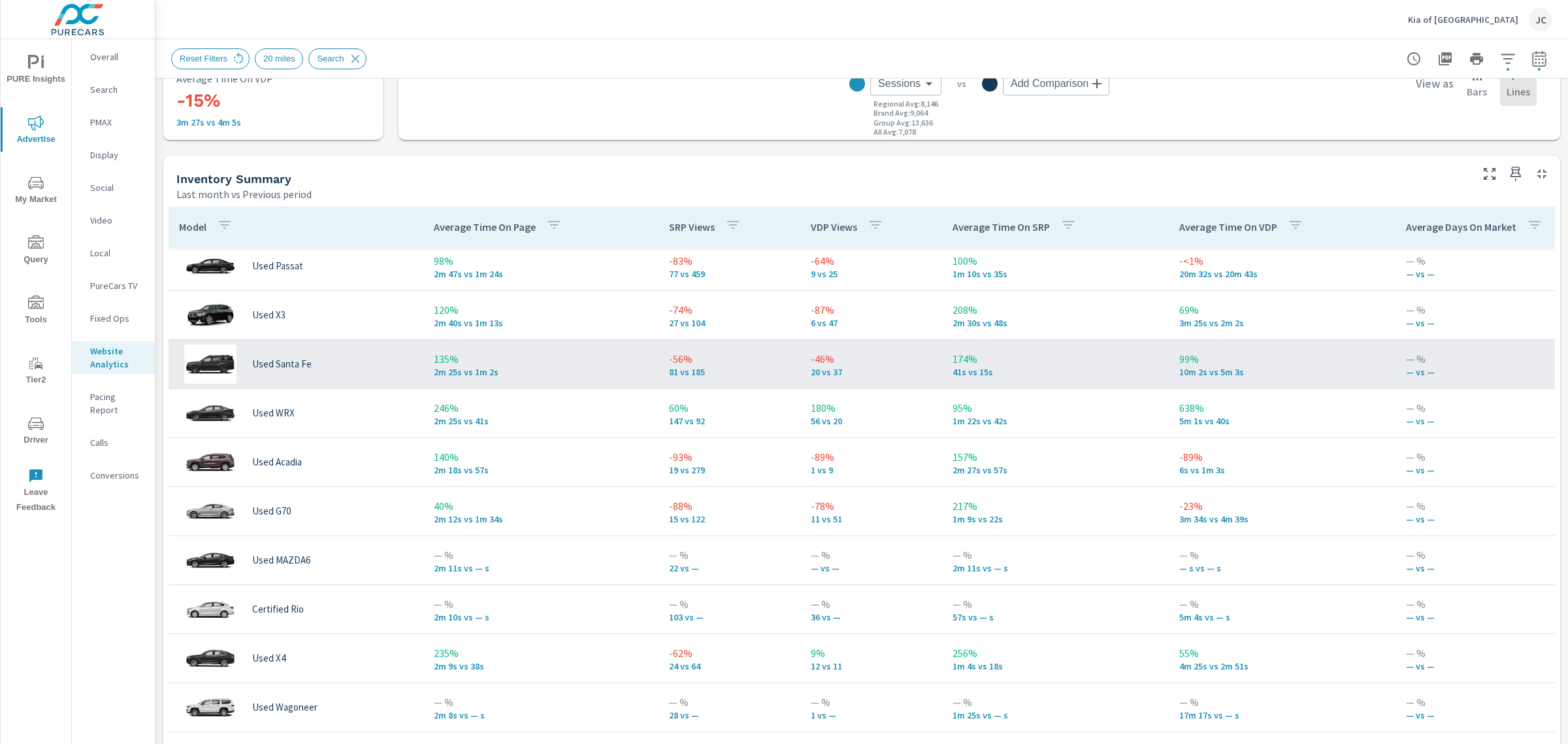
scroll to position [409, 0]
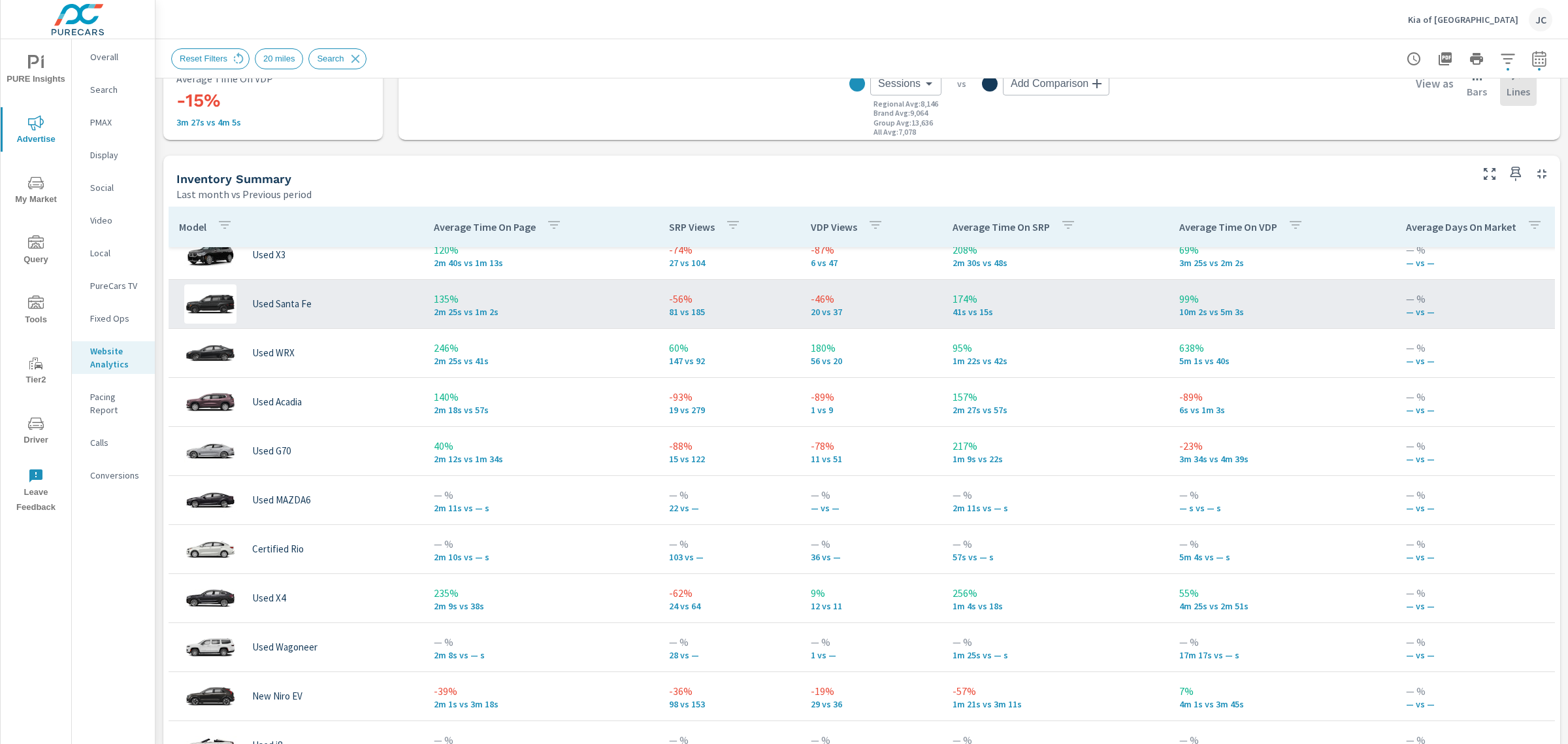
scroll to position [572, 0]
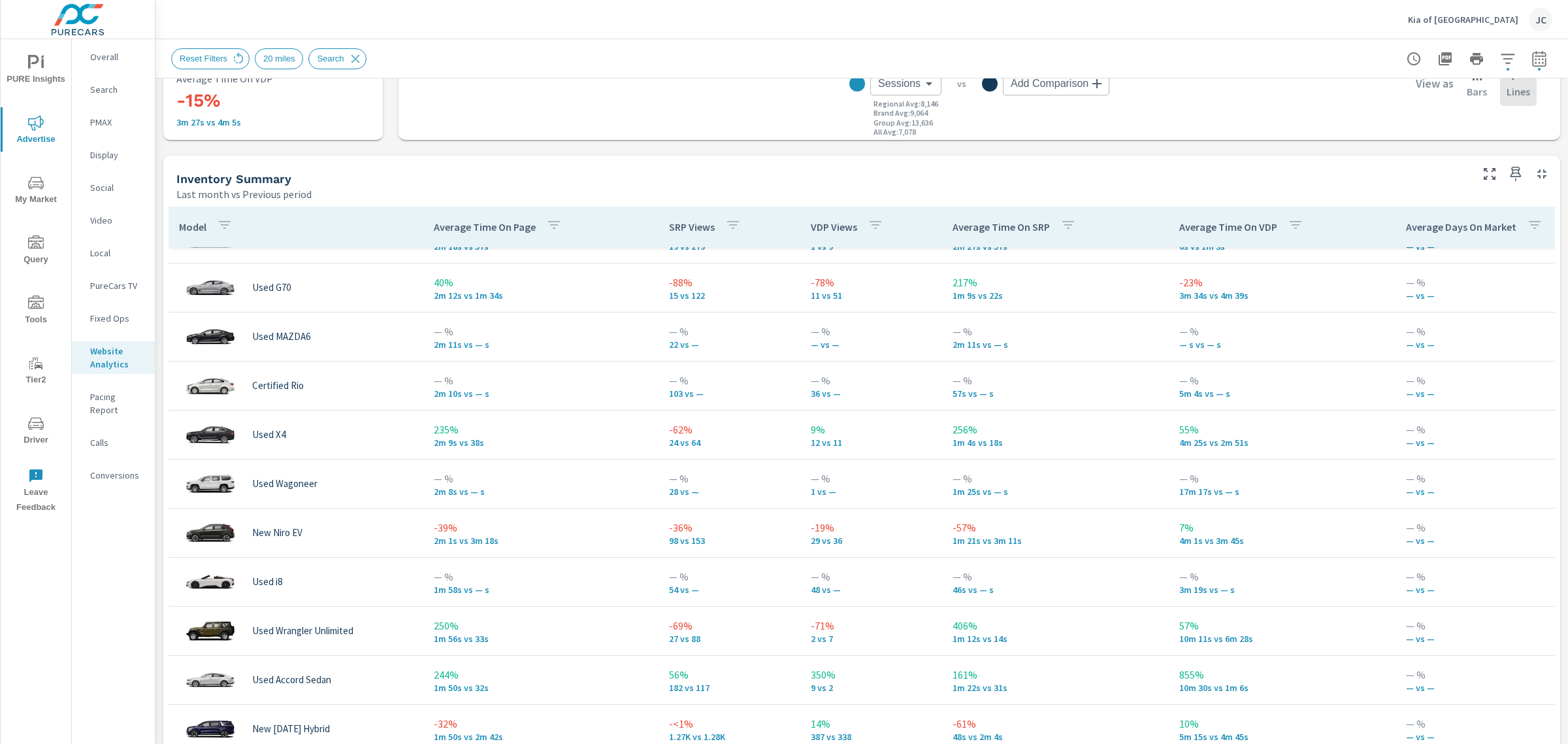
scroll to position [245, 0]
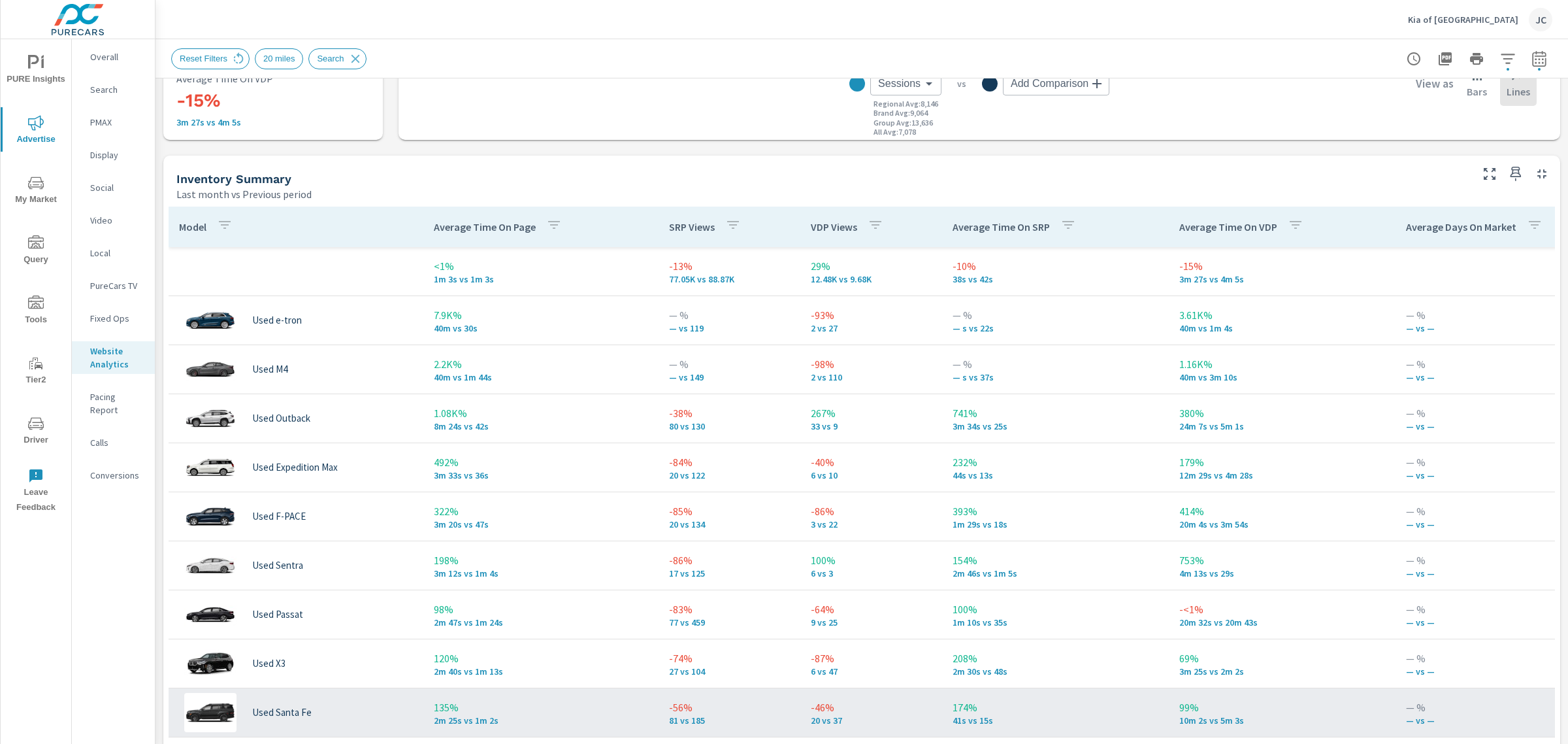
scroll to position [409, 0]
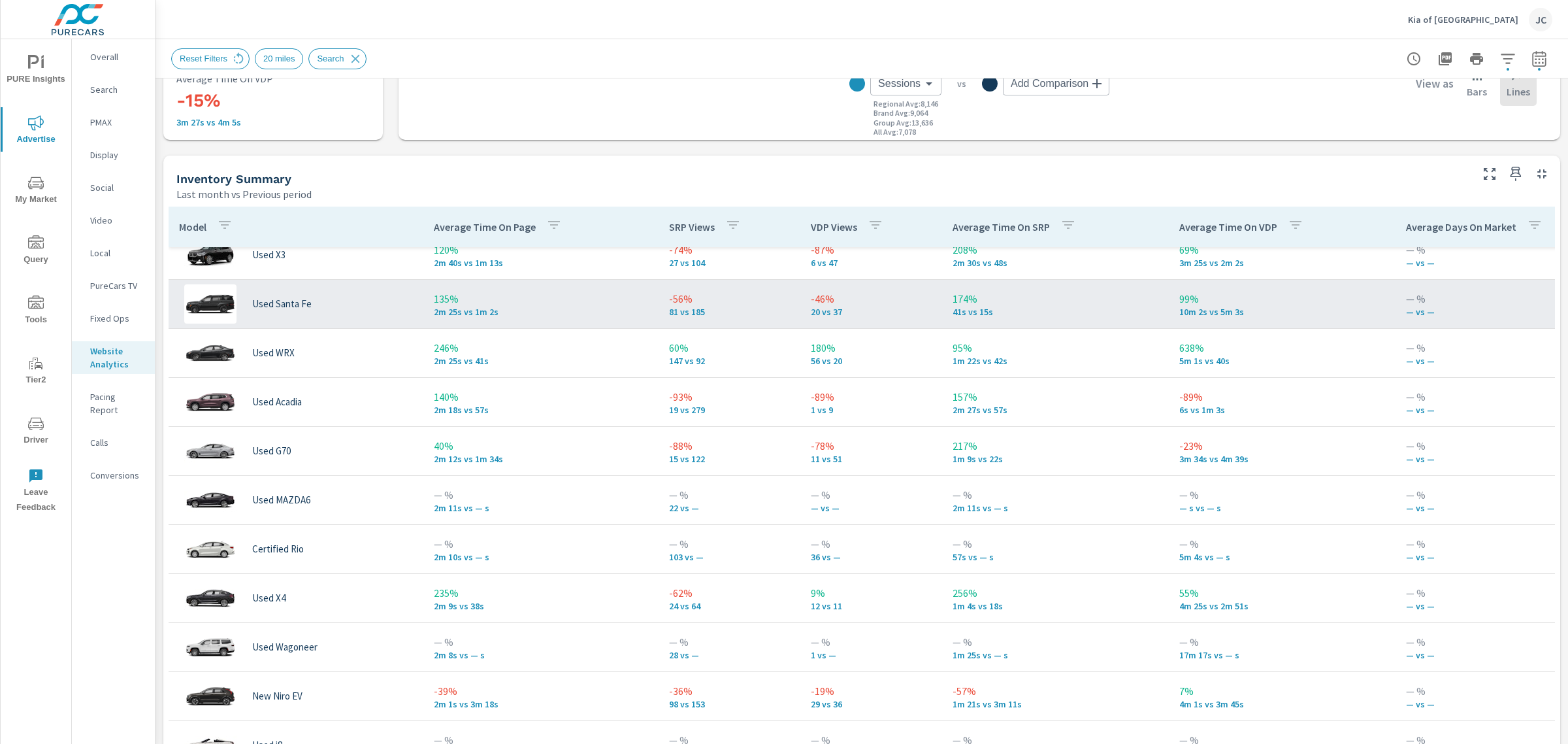
scroll to position [572, 0]
